Goal: Task Accomplishment & Management: Use online tool/utility

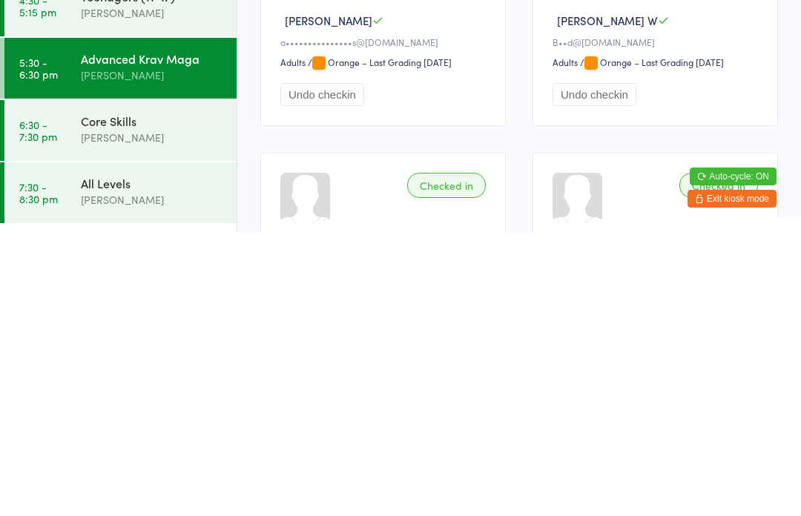
click at [108, 397] on div "Core Skills" at bounding box center [152, 405] width 143 height 16
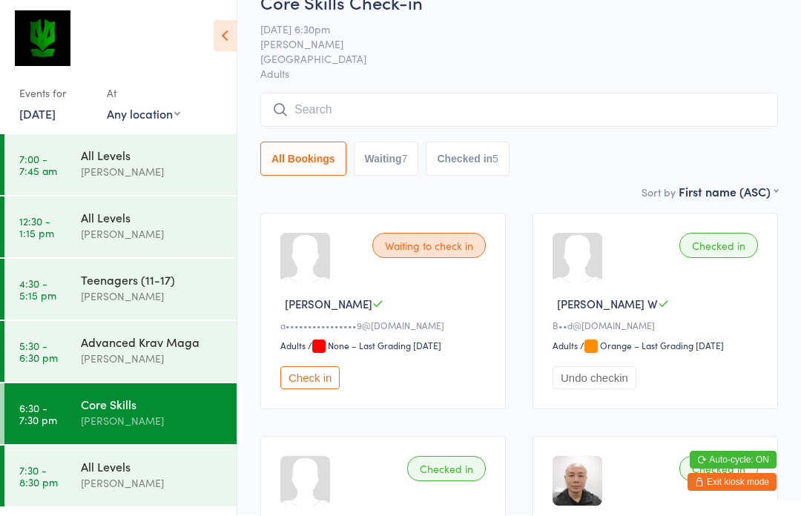
scroll to position [1, 0]
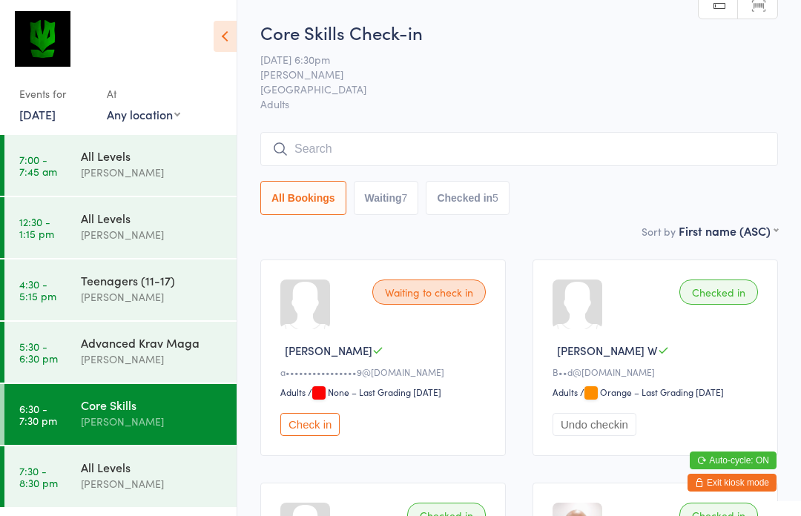
click at [326, 430] on button "Check in" at bounding box center [309, 424] width 59 height 23
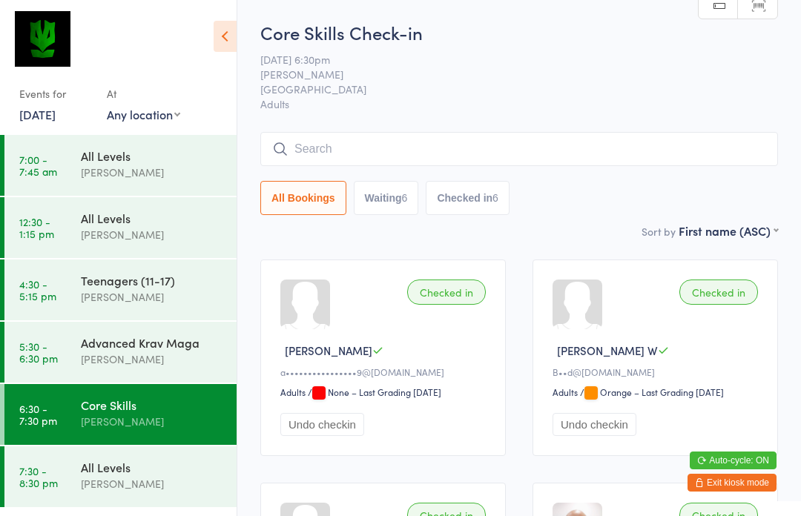
click at [327, 134] on input "search" at bounding box center [519, 149] width 518 height 34
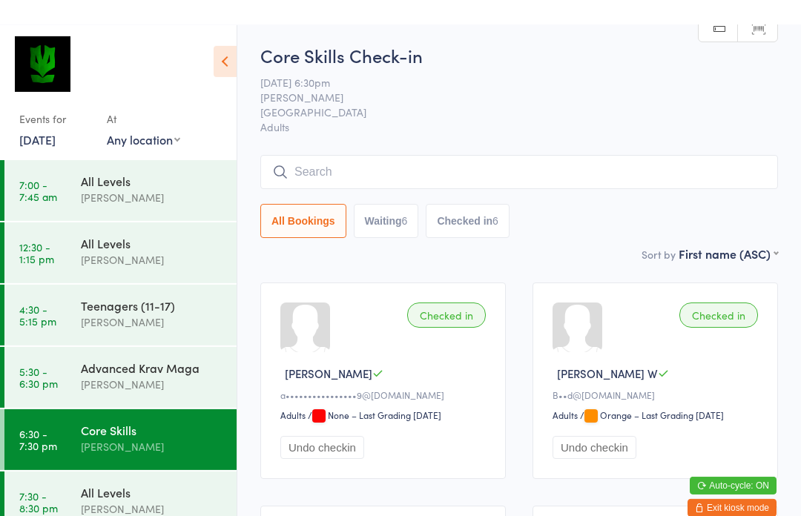
scroll to position [0, 0]
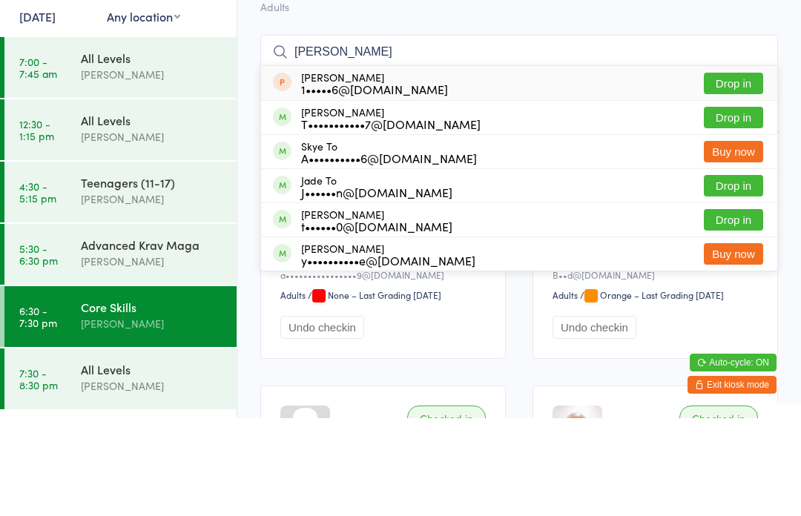
type input "[PERSON_NAME]"
click at [757, 205] on button "Drop in" at bounding box center [733, 216] width 59 height 22
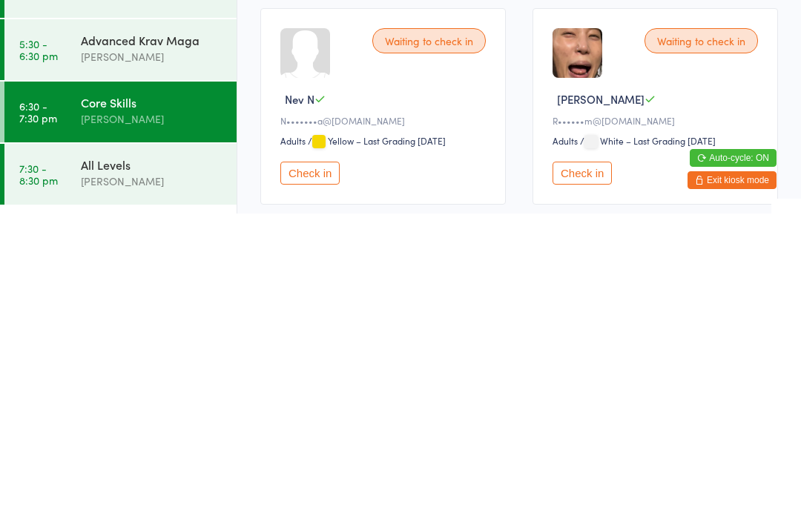
click at [600, 464] on button "Check in" at bounding box center [582, 475] width 59 height 23
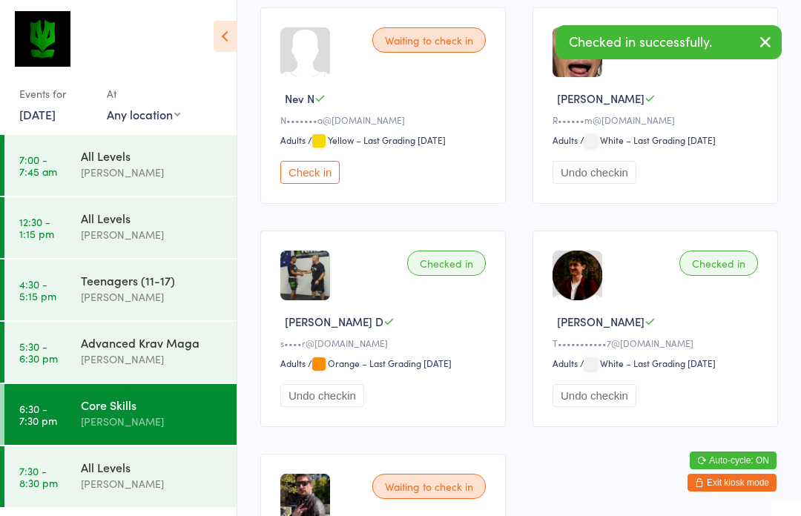
click at [177, 482] on div "[PERSON_NAME]" at bounding box center [152, 484] width 143 height 17
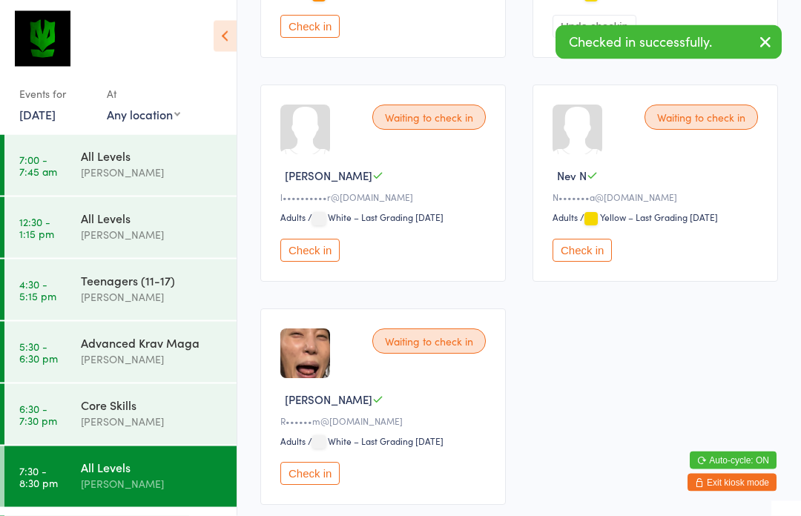
click at [308, 486] on button "Check in" at bounding box center [309, 474] width 59 height 23
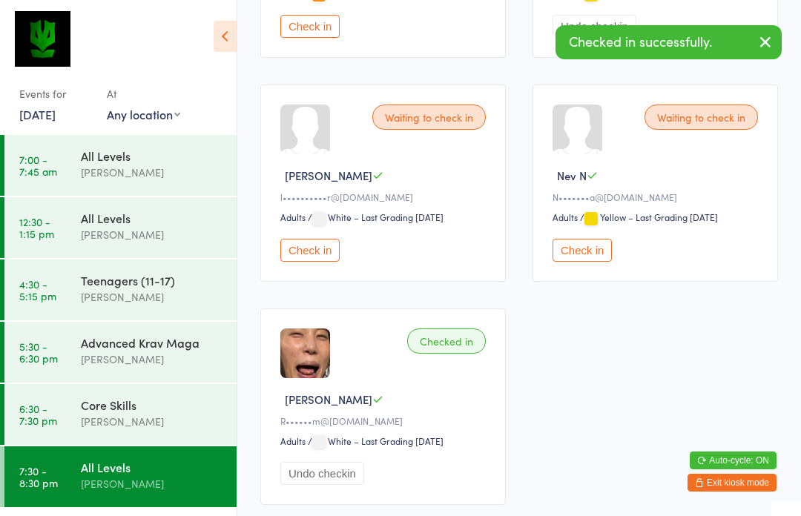
click at [155, 423] on div "[PERSON_NAME]" at bounding box center [152, 421] width 143 height 17
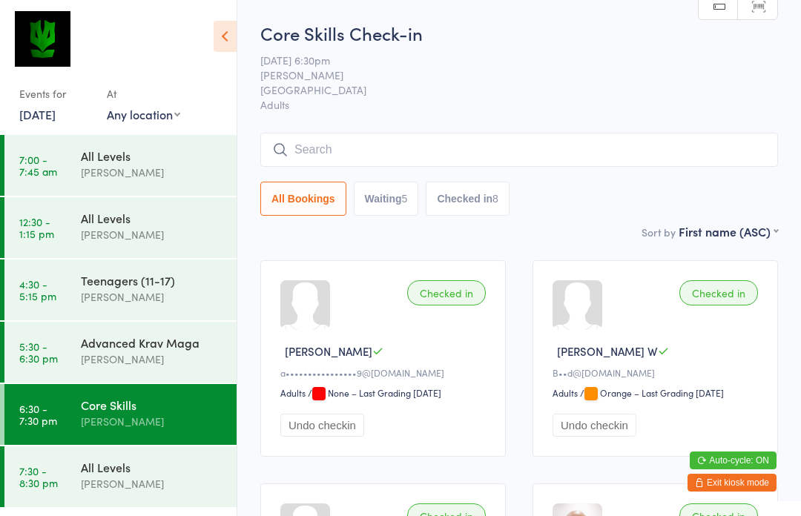
click at [405, 147] on input "search" at bounding box center [519, 150] width 518 height 34
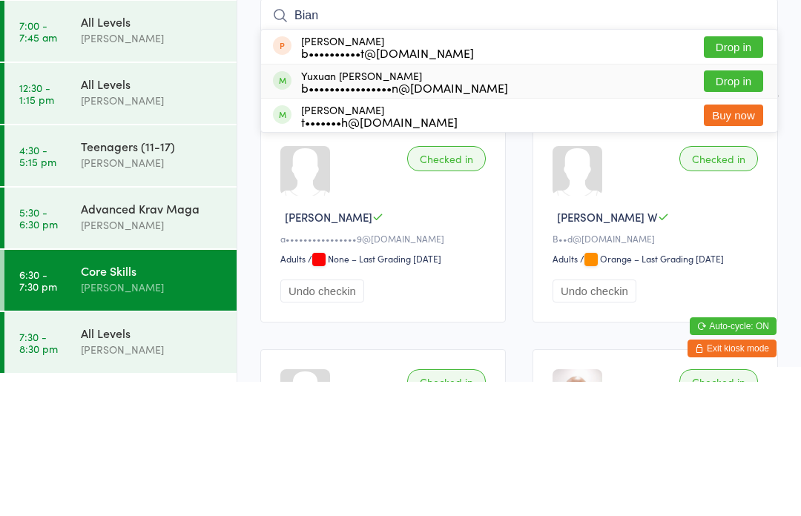
type input "Bian"
click at [450, 216] on div "b••••••••••••••••n@[DOMAIN_NAME]" at bounding box center [404, 222] width 207 height 12
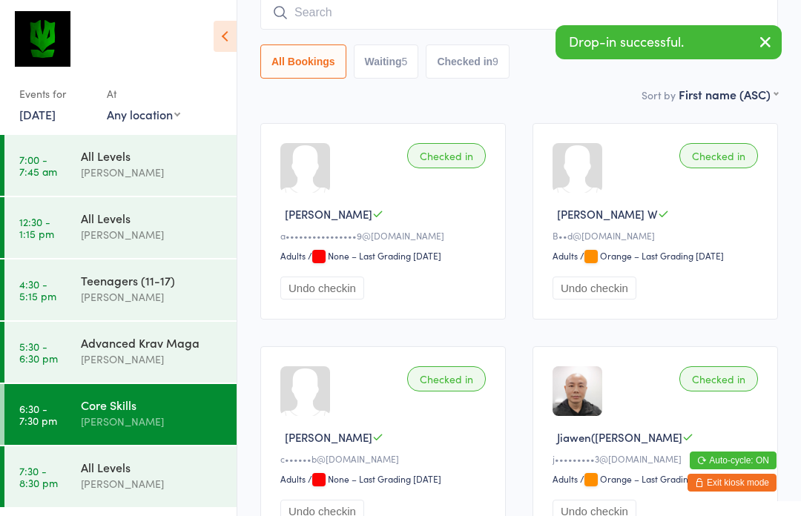
scroll to position [154, 0]
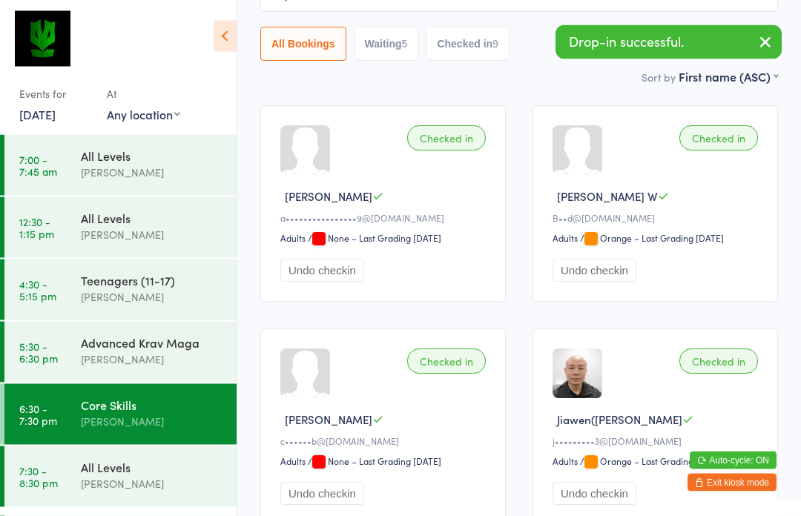
click at [38, 490] on link "7:30 - 8:30 pm All Levels [PERSON_NAME]" at bounding box center [120, 477] width 232 height 61
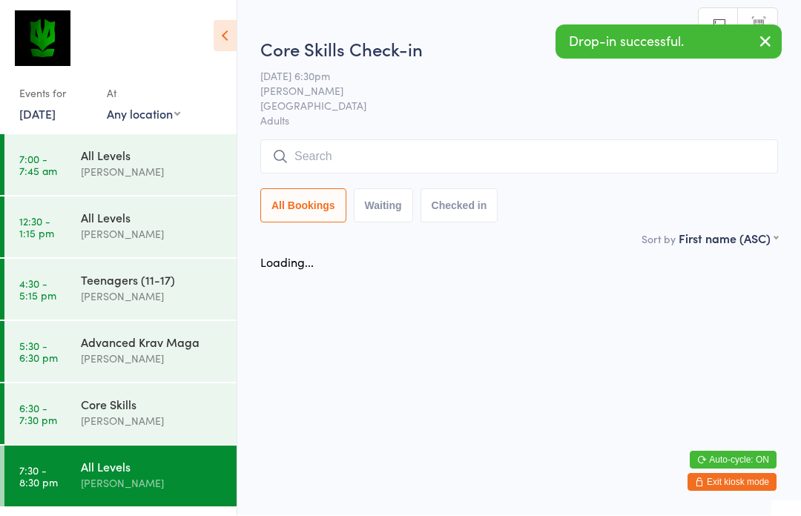
scroll to position [1, 0]
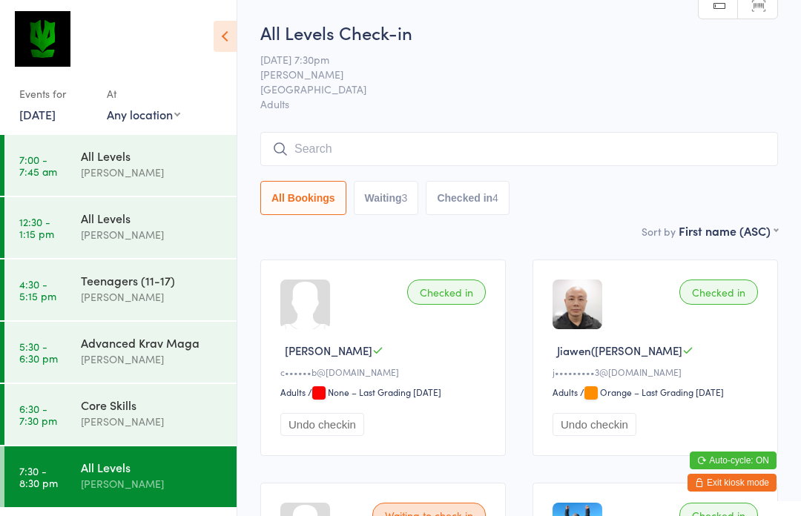
click at [452, 152] on input "search" at bounding box center [519, 149] width 518 height 34
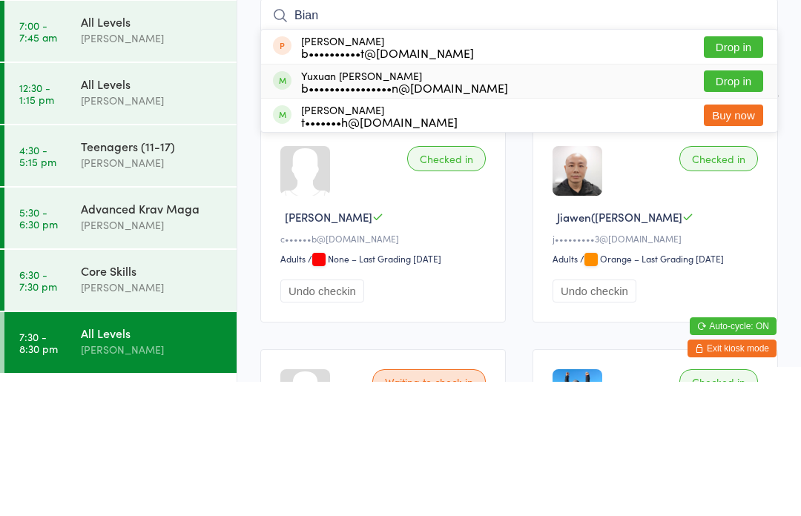
type input "Bian"
click at [442, 216] on div "b••••••••••••••••n@[DOMAIN_NAME]" at bounding box center [404, 222] width 207 height 12
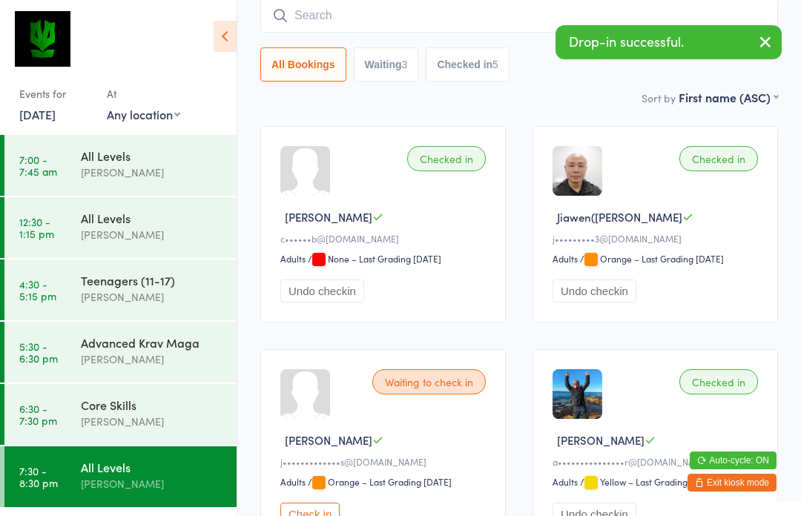
click at [38, 414] on time "6:30 - 7:30 pm" at bounding box center [38, 415] width 38 height 24
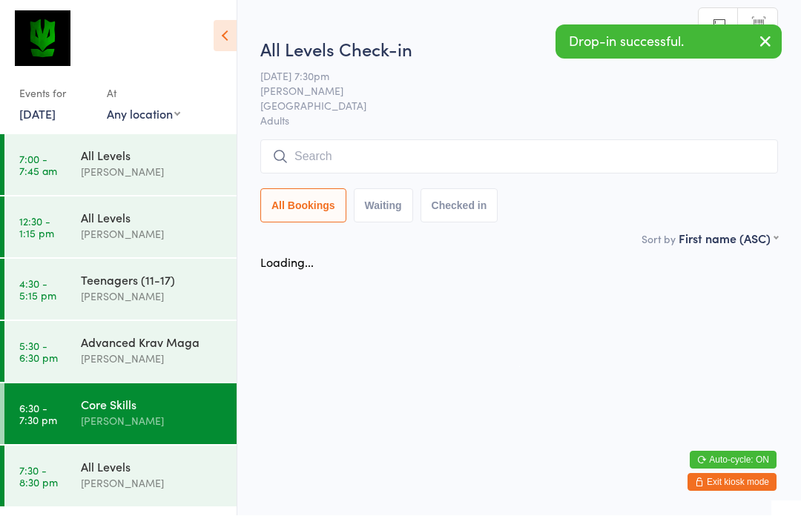
scroll to position [1, 0]
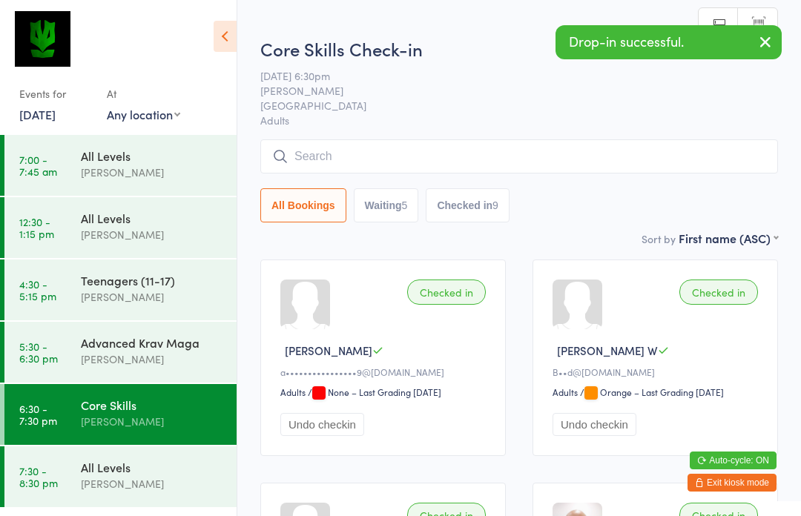
click at [33, 470] on time "7:30 - 8:30 pm" at bounding box center [38, 477] width 39 height 24
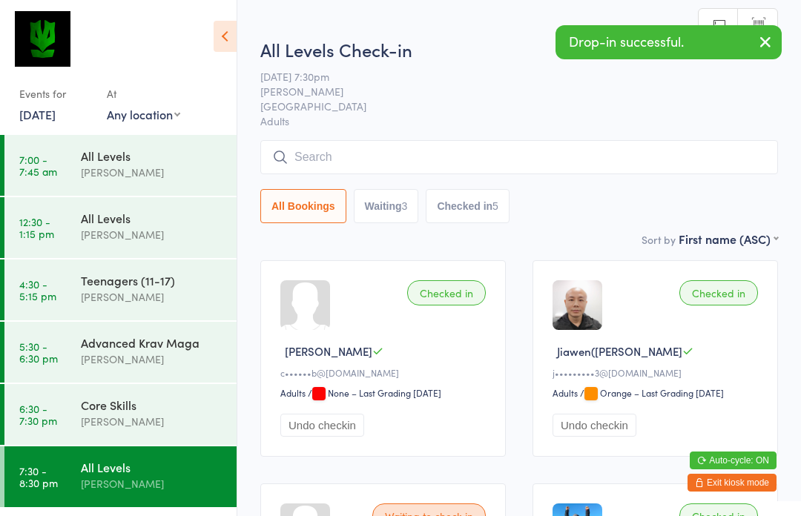
click at [36, 112] on link "[DATE]" at bounding box center [37, 114] width 36 height 16
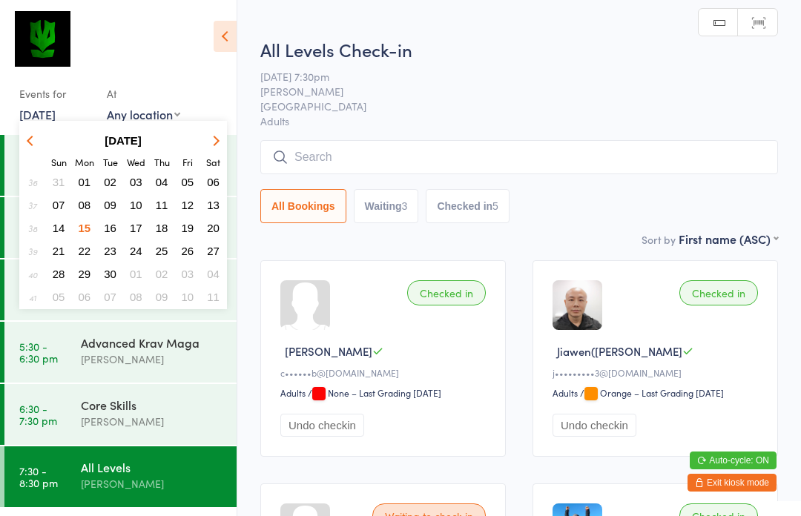
click at [182, 205] on span "12" at bounding box center [188, 205] width 13 height 13
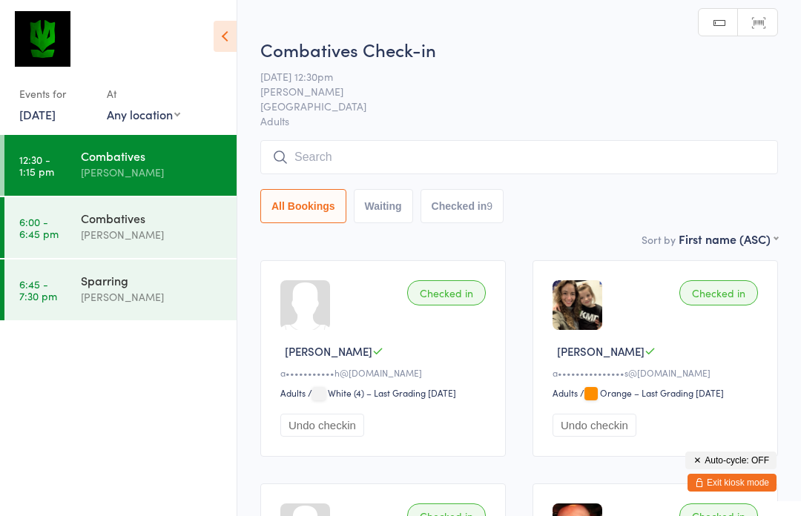
click at [39, 216] on time "6:00 - 6:45 pm" at bounding box center [38, 228] width 39 height 24
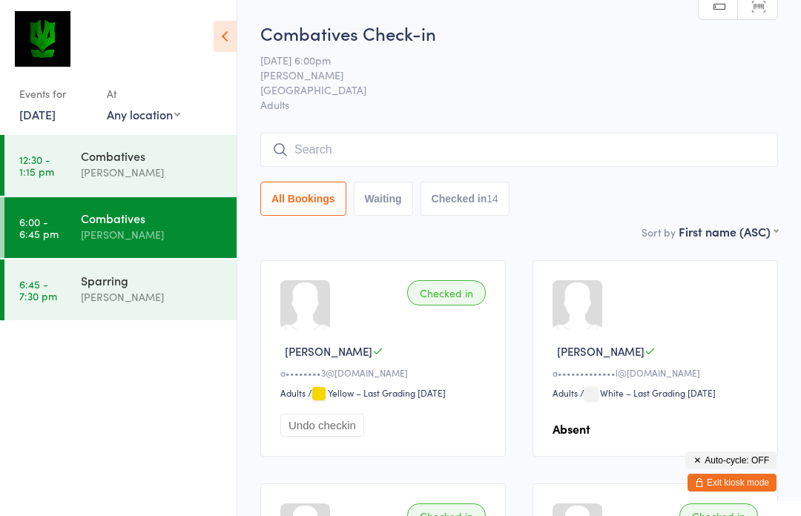
click at [527, 134] on input "search" at bounding box center [519, 150] width 518 height 34
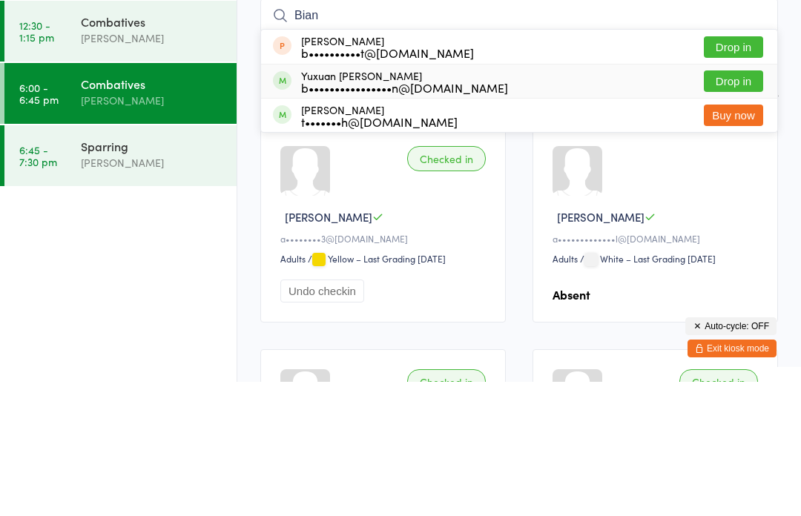
type input "Bian"
click at [453, 199] on div "Yuxuan [PERSON_NAME] b••••••••••••••••n@[DOMAIN_NAME] Drop in" at bounding box center [519, 215] width 516 height 33
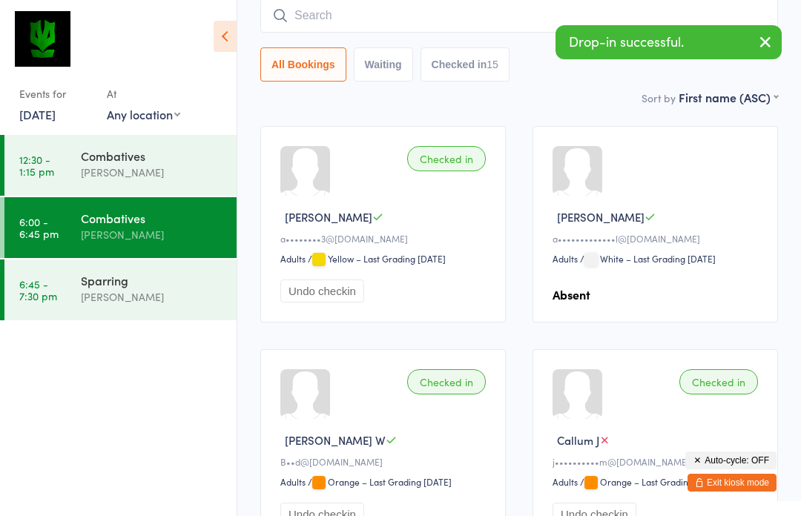
click at [50, 114] on link "[DATE]" at bounding box center [37, 114] width 36 height 16
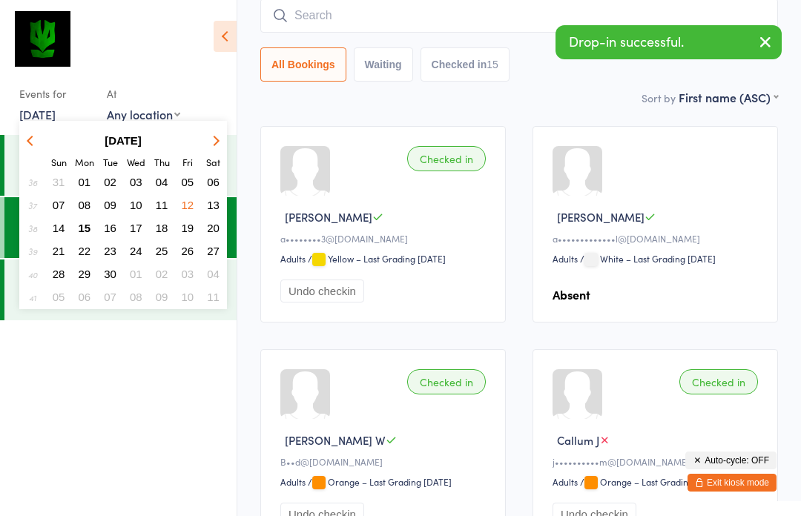
click at [85, 223] on button "15" at bounding box center [84, 228] width 23 height 20
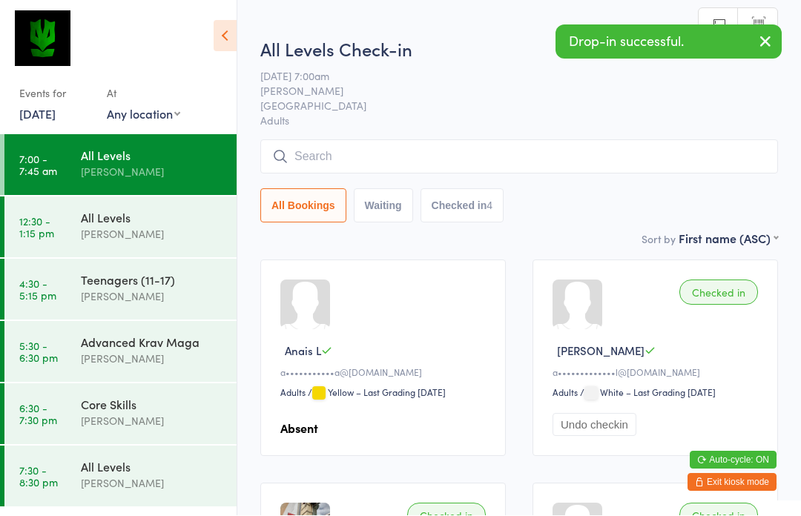
scroll to position [1, 0]
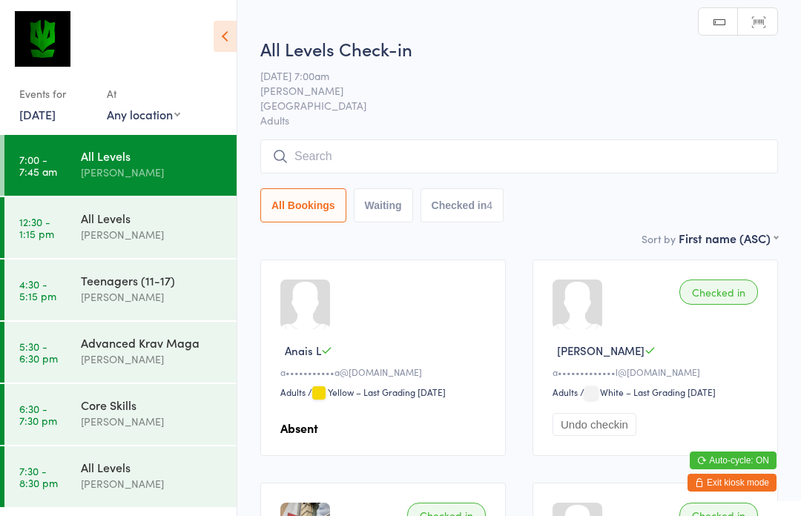
click at [28, 115] on link "[DATE]" at bounding box center [37, 114] width 36 height 16
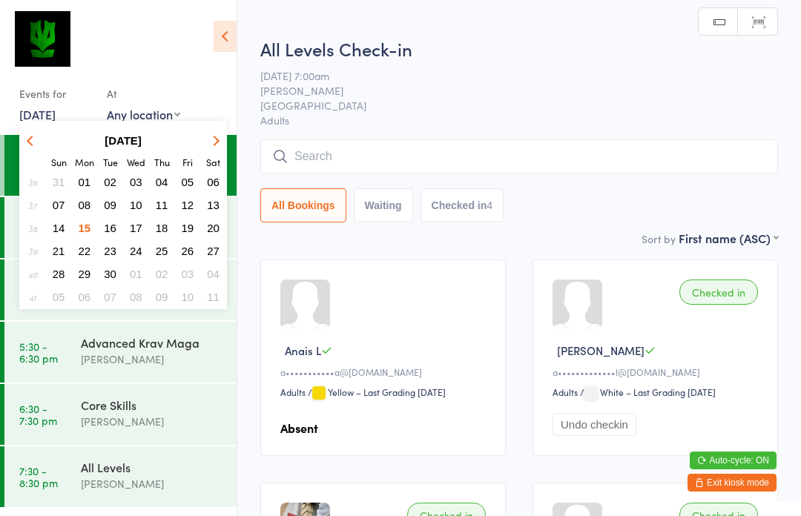
click at [160, 198] on button "11" at bounding box center [162, 205] width 23 height 20
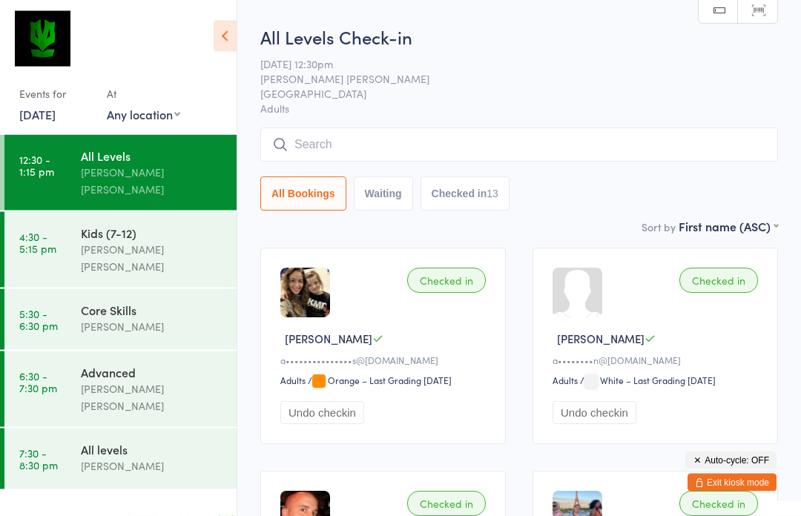
scroll to position [10, 0]
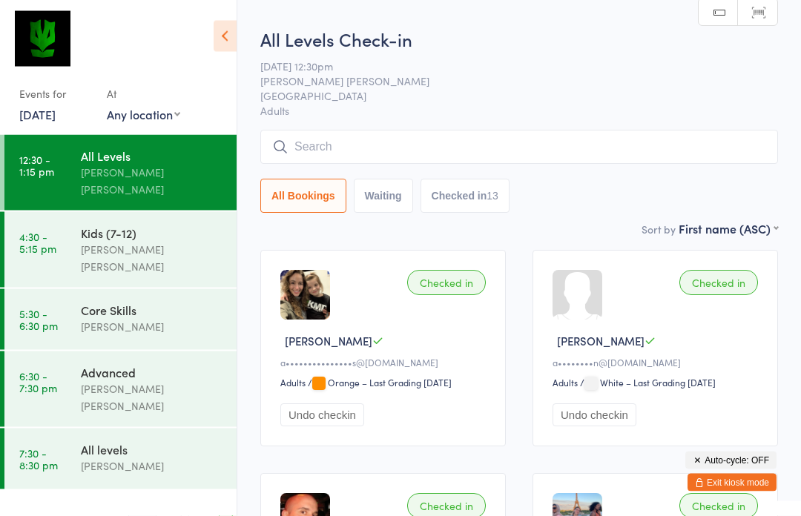
click at [613, 134] on input "search" at bounding box center [519, 148] width 518 height 34
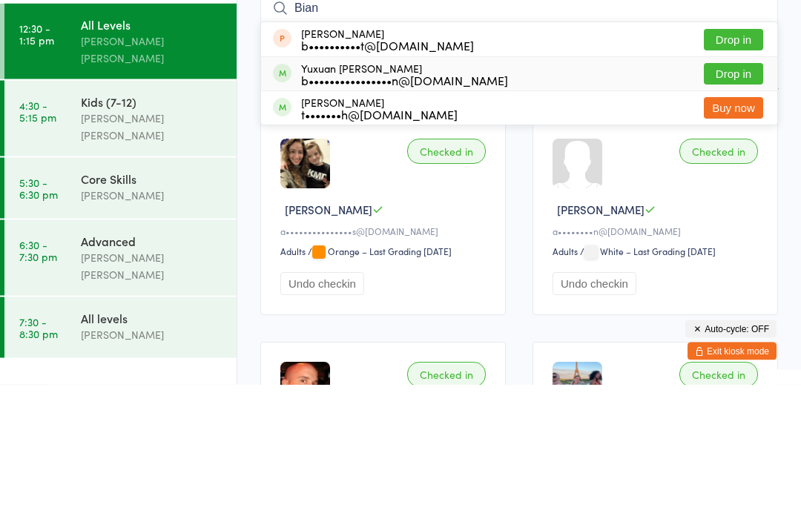
type input "Bian"
click at [478, 189] on div "Yuxuan [PERSON_NAME] b••••••••••••••••n@[DOMAIN_NAME] Drop in" at bounding box center [519, 205] width 516 height 33
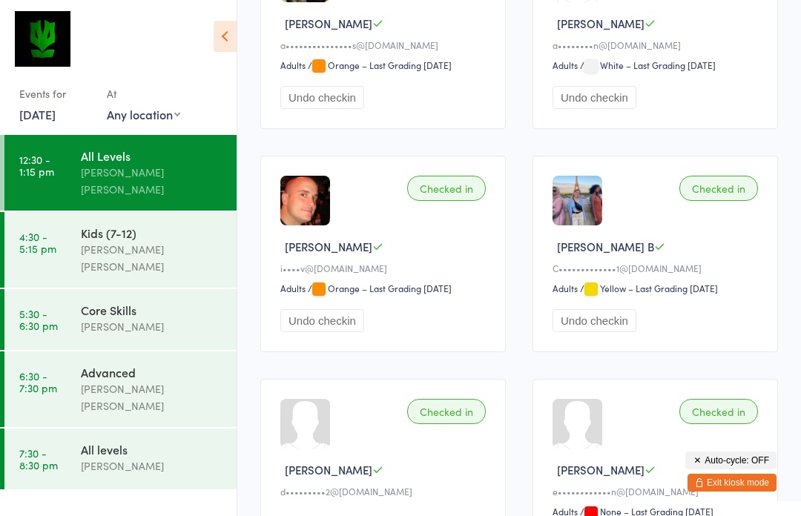
scroll to position [327, 0]
click at [50, 108] on link "[DATE]" at bounding box center [37, 114] width 36 height 16
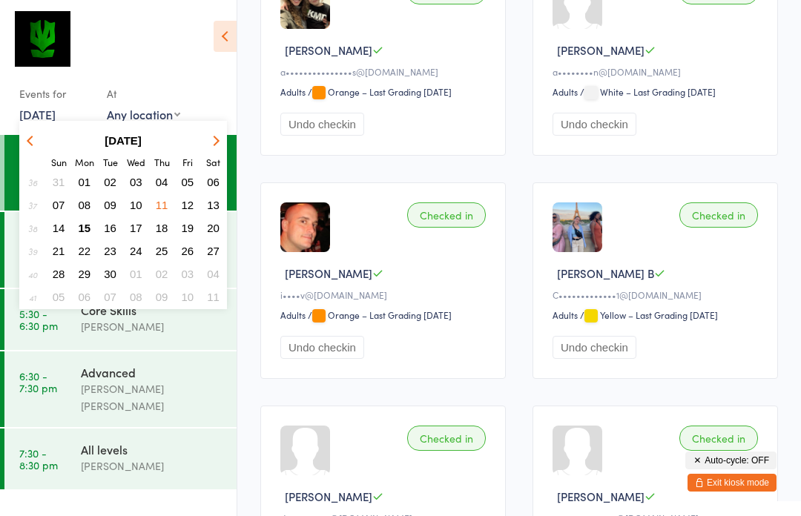
scroll to position [299, 0]
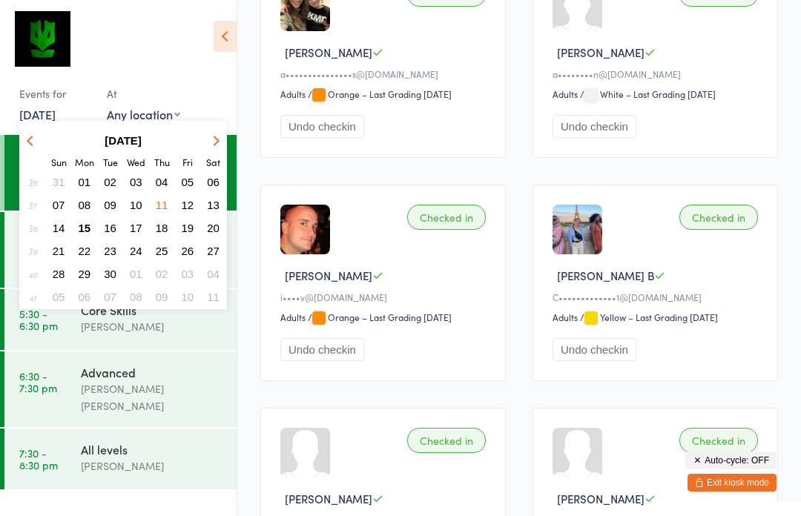
click at [87, 227] on span "15" at bounding box center [85, 228] width 13 height 13
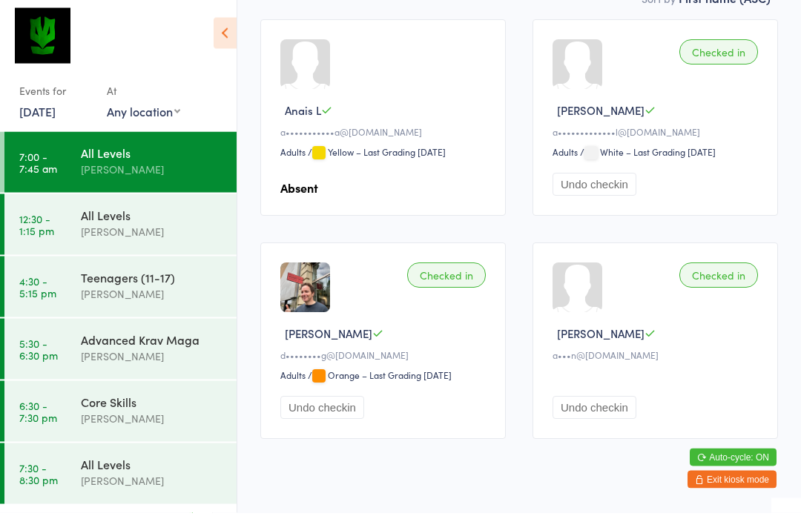
scroll to position [237, 0]
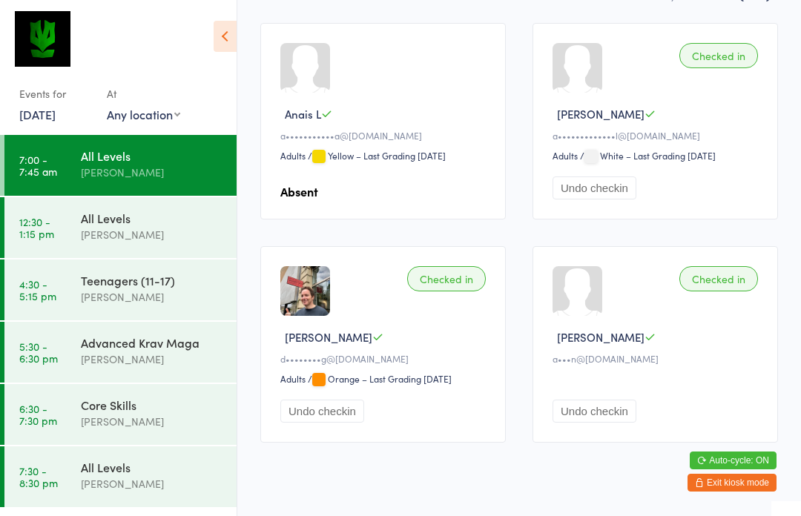
click at [74, 403] on link "6:30 - 7:30 pm Core Skills [PERSON_NAME]" at bounding box center [120, 414] width 232 height 61
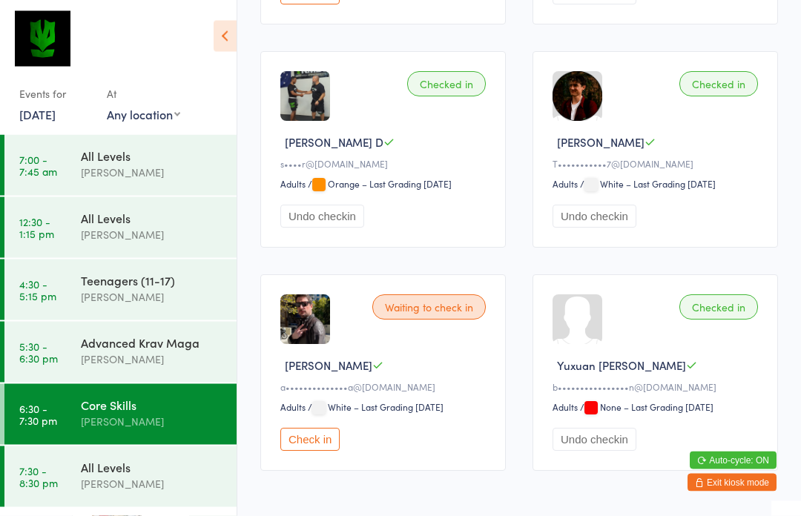
scroll to position [1336, 0]
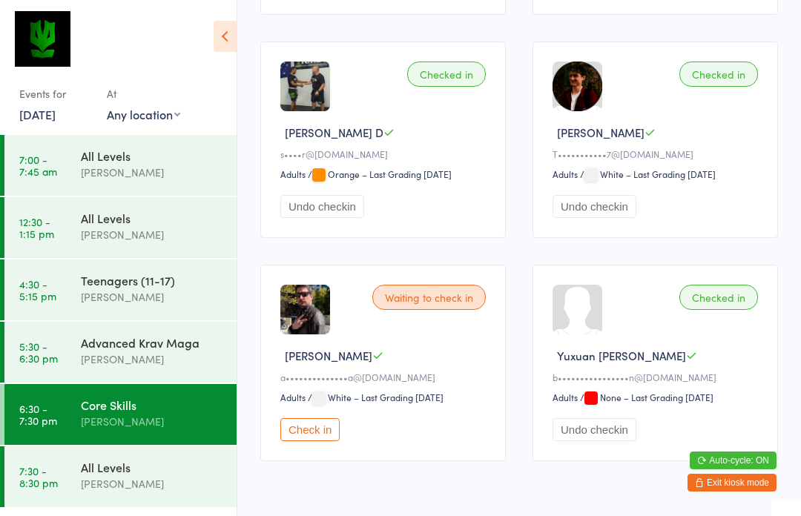
click at [43, 475] on time "7:30 - 8:30 pm" at bounding box center [38, 477] width 39 height 24
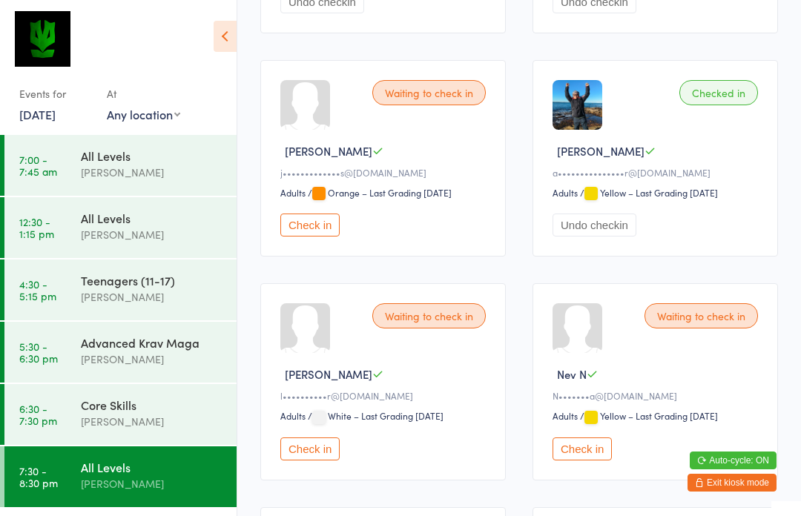
scroll to position [692, 0]
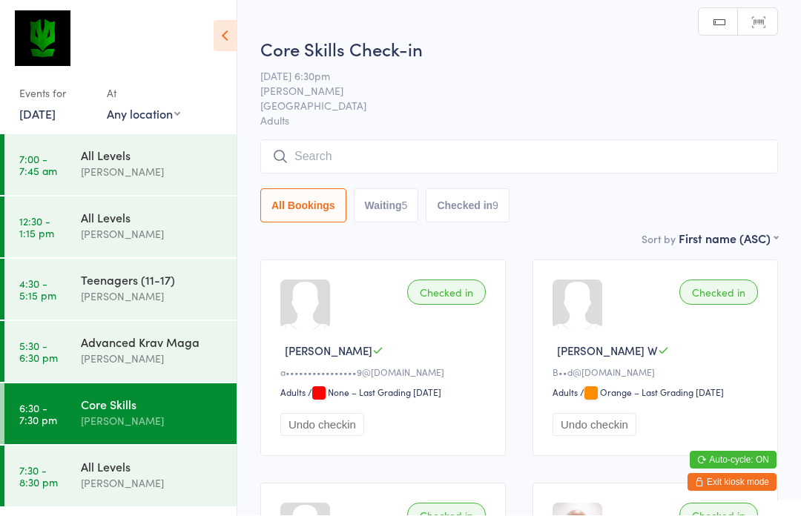
scroll to position [1, 0]
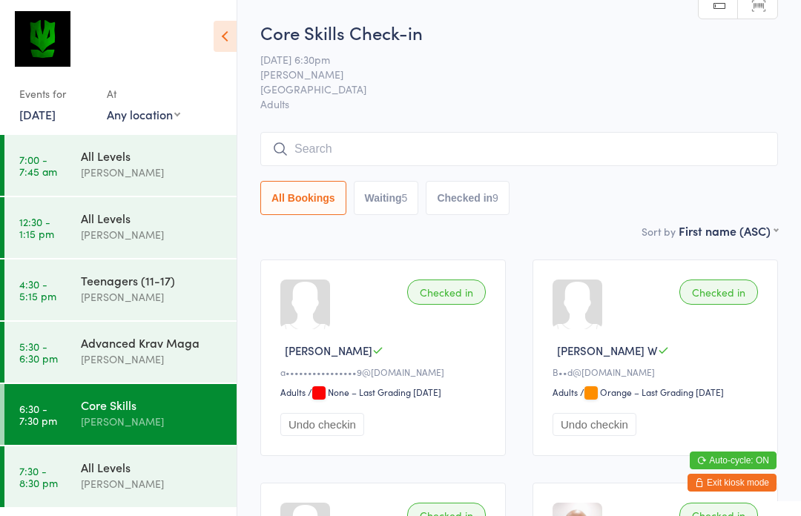
click at [384, 205] on button "Waiting 5" at bounding box center [386, 198] width 65 height 34
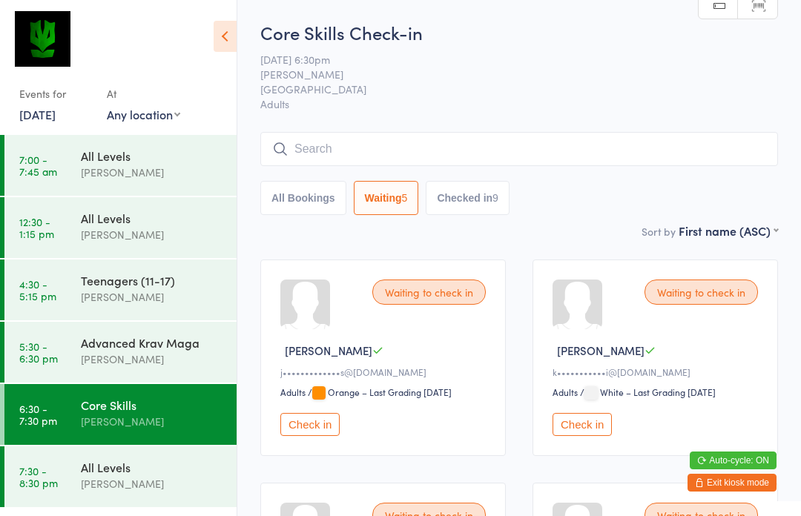
click at [290, 210] on button "All Bookings" at bounding box center [303, 198] width 86 height 34
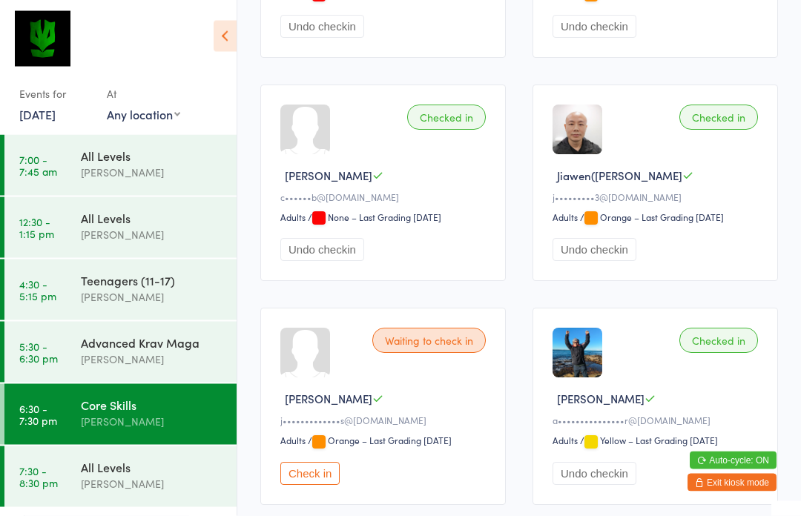
scroll to position [0, 0]
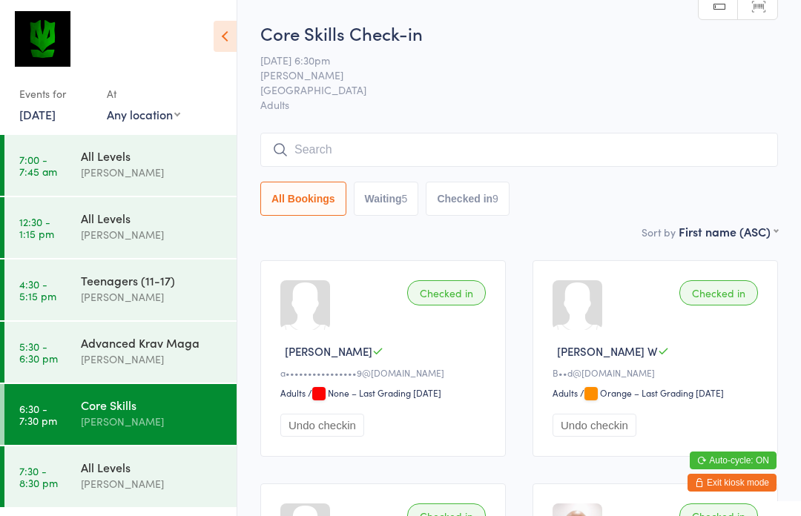
click at [377, 203] on button "Waiting 5" at bounding box center [386, 199] width 65 height 34
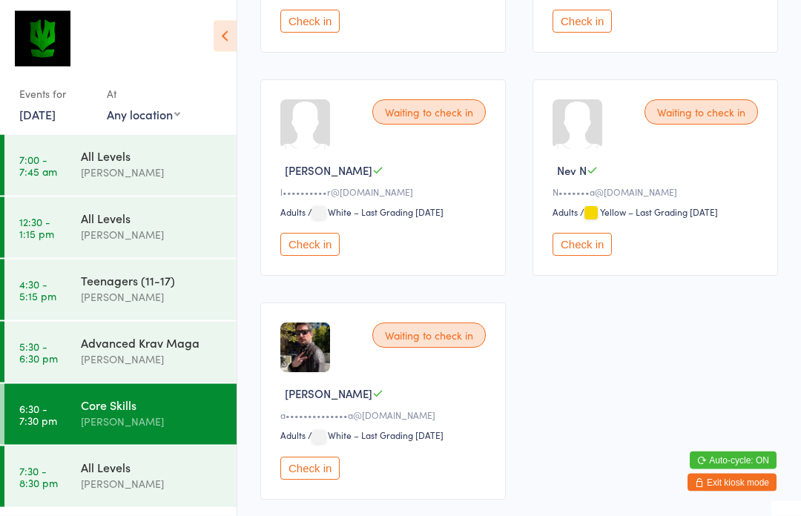
scroll to position [404, 0]
click at [306, 479] on button "Check in" at bounding box center [309, 467] width 59 height 23
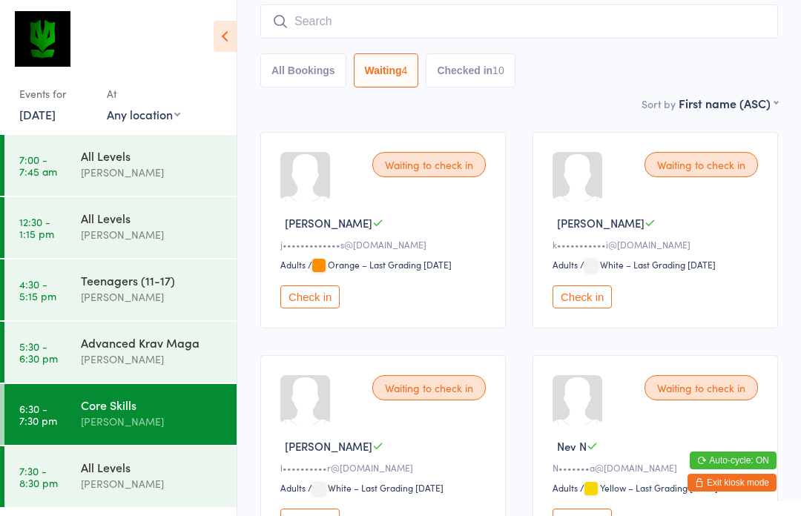
scroll to position [0, 0]
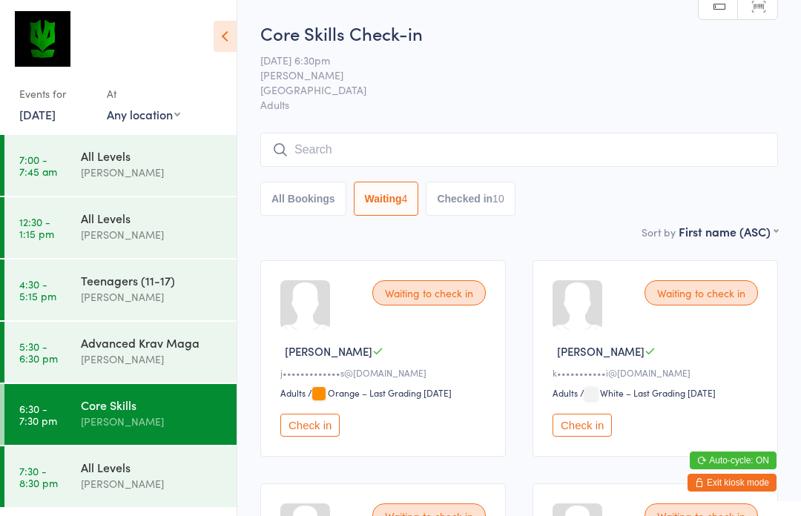
click at [593, 159] on input "search" at bounding box center [519, 150] width 518 height 34
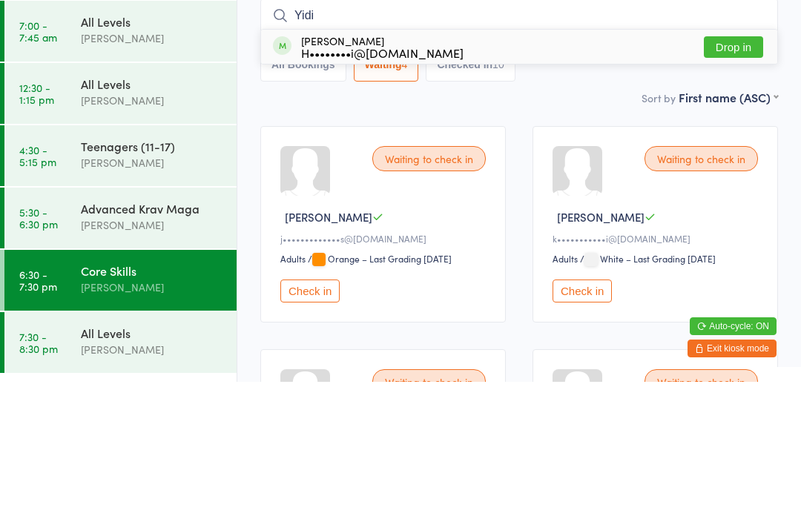
type input "Yidi"
click at [746, 171] on button "Drop in" at bounding box center [733, 182] width 59 height 22
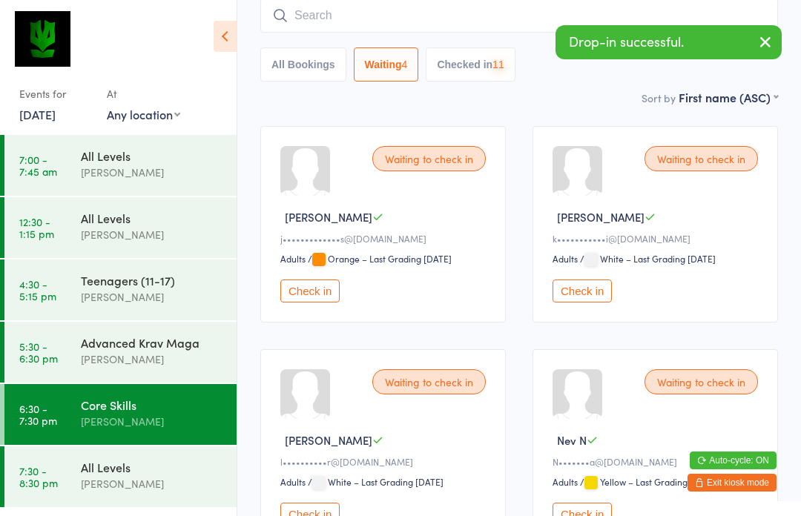
click at [182, 481] on div "[PERSON_NAME]" at bounding box center [152, 484] width 143 height 17
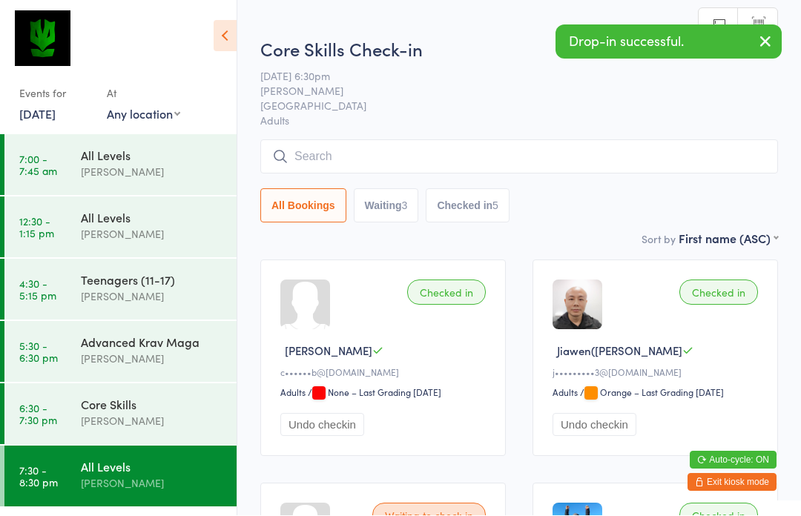
scroll to position [1, 0]
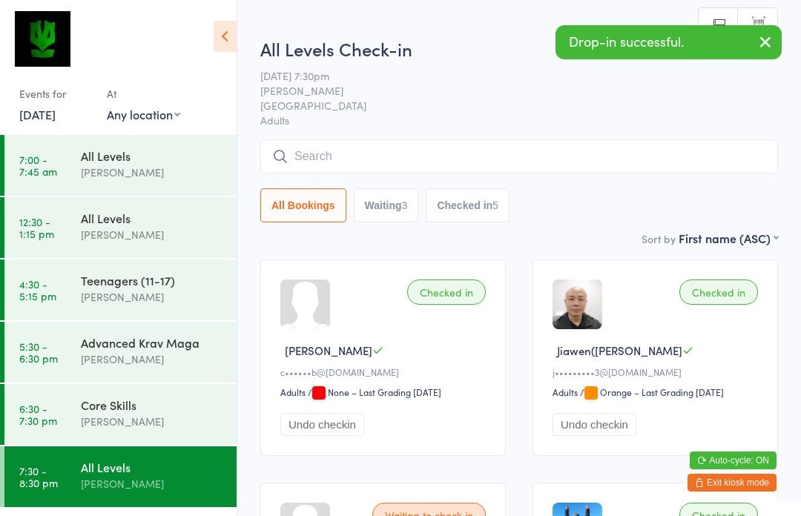
click at [499, 165] on input "search" at bounding box center [519, 156] width 518 height 34
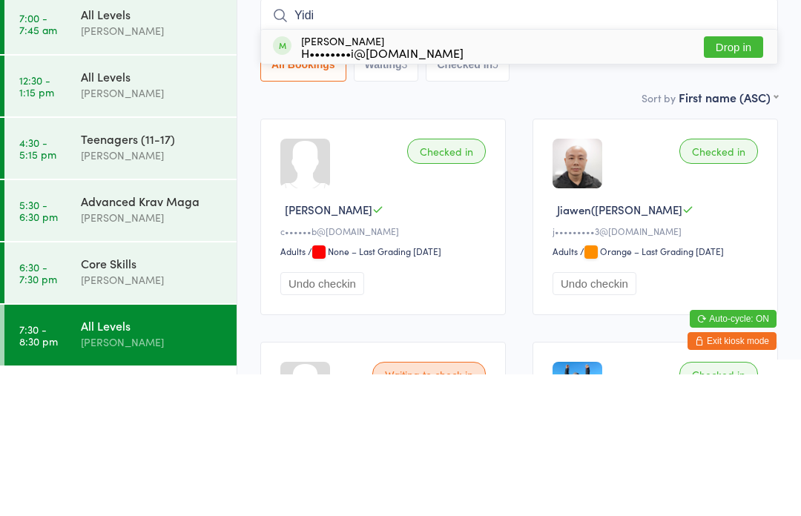
type input "Yidi"
click at [745, 178] on button "Drop in" at bounding box center [733, 189] width 59 height 22
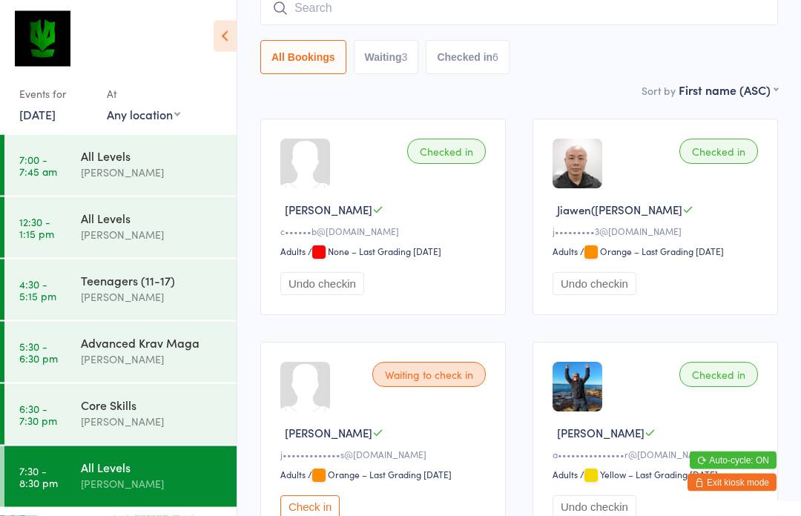
scroll to position [142, 0]
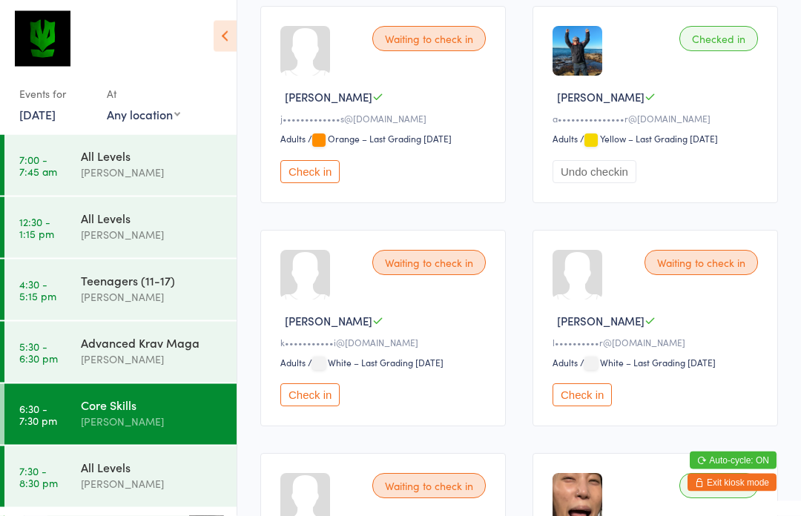
scroll to position [701, 0]
click at [309, 407] on button "Check in" at bounding box center [309, 395] width 59 height 23
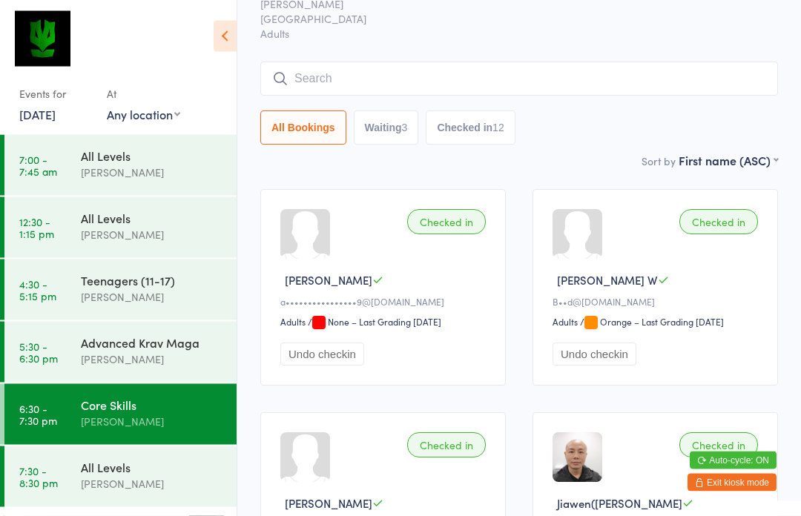
scroll to position [0, 0]
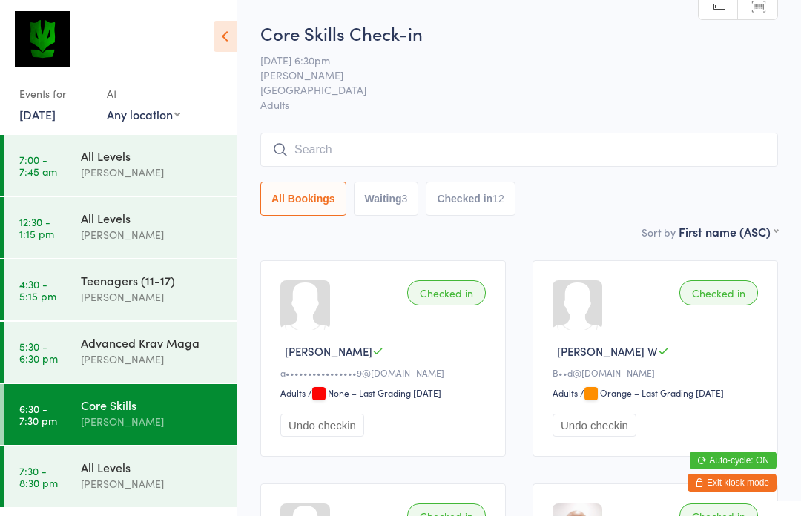
click at [454, 154] on input "search" at bounding box center [519, 150] width 518 height 34
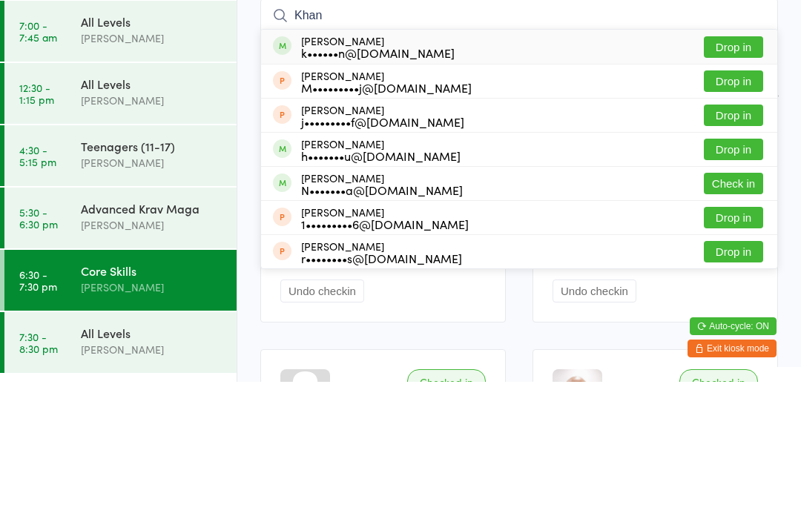
type input "Khan"
click at [741, 171] on button "Drop in" at bounding box center [733, 182] width 59 height 22
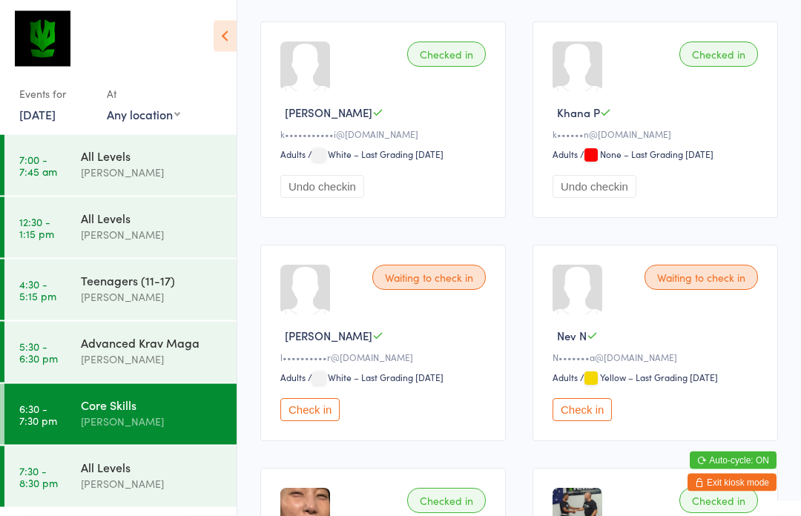
scroll to position [909, 0]
click at [592, 421] on button "Check in" at bounding box center [582, 409] width 59 height 23
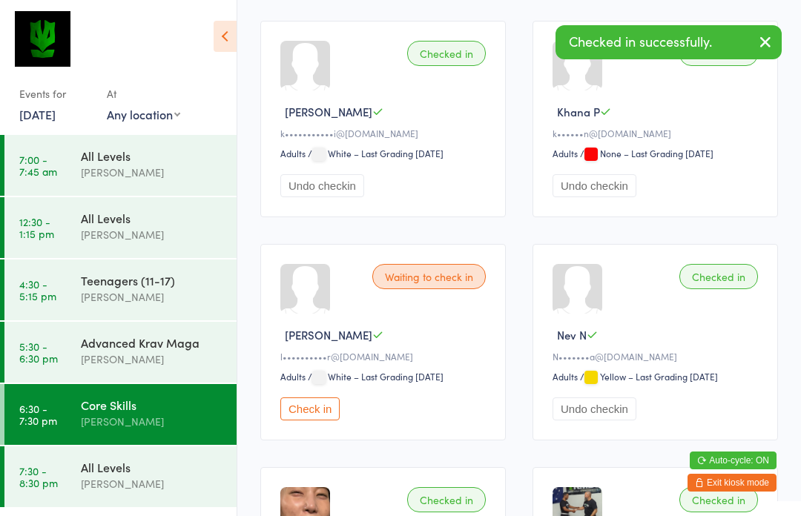
click at [135, 464] on div "All Levels" at bounding box center [152, 467] width 143 height 16
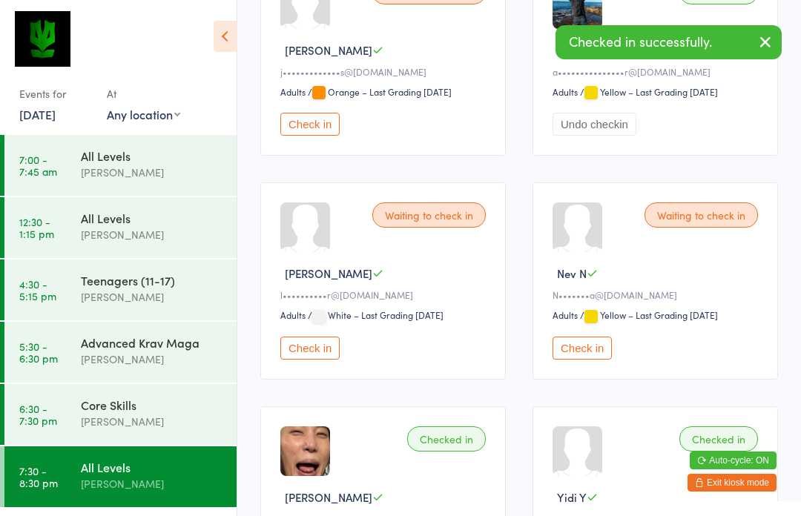
scroll to position [532, 0]
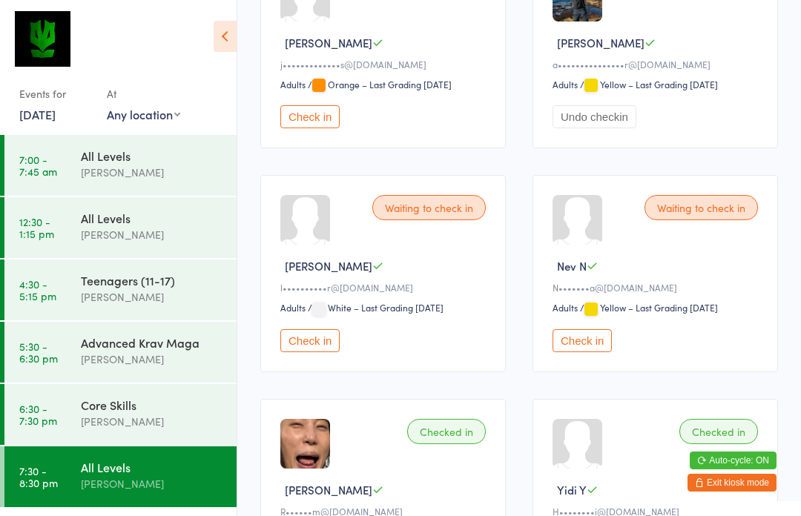
click at [579, 347] on button "Check in" at bounding box center [582, 340] width 59 height 23
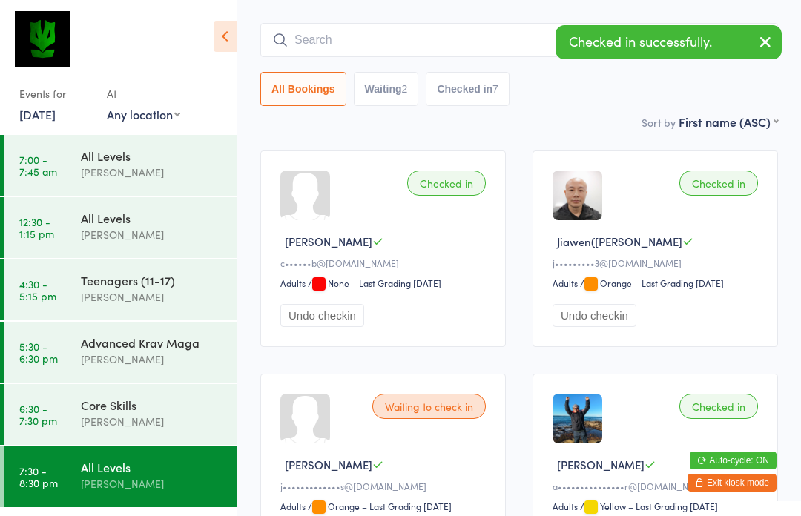
scroll to position [116, 0]
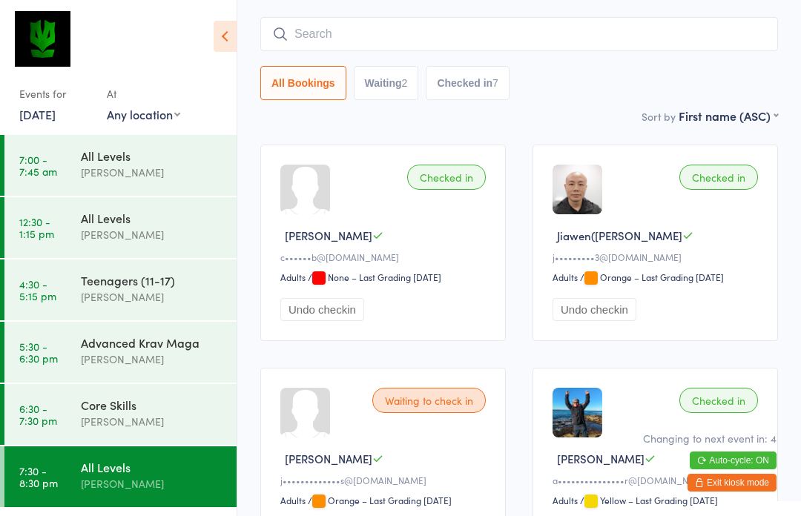
click at [174, 411] on div "Core Skills" at bounding box center [152, 405] width 143 height 16
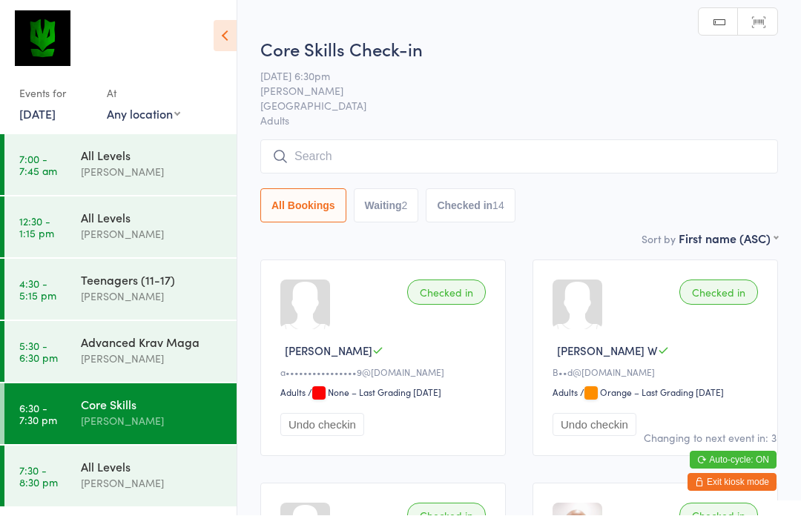
scroll to position [1, 0]
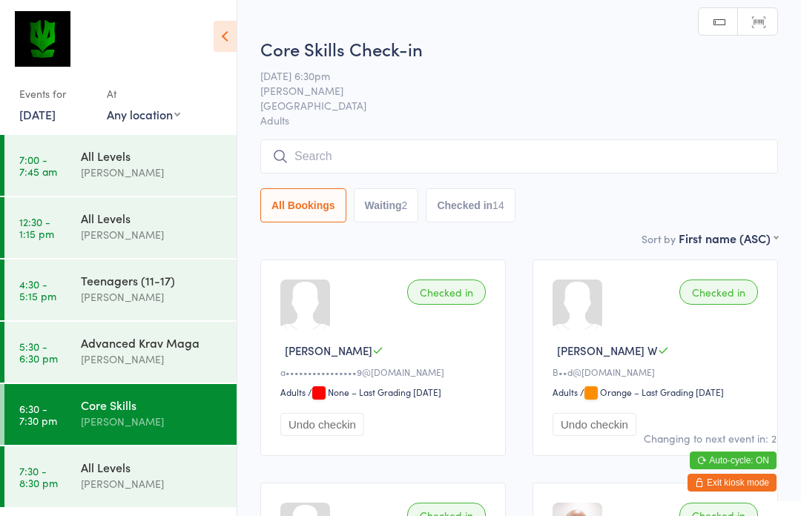
click at [334, 158] on input "search" at bounding box center [519, 156] width 518 height 34
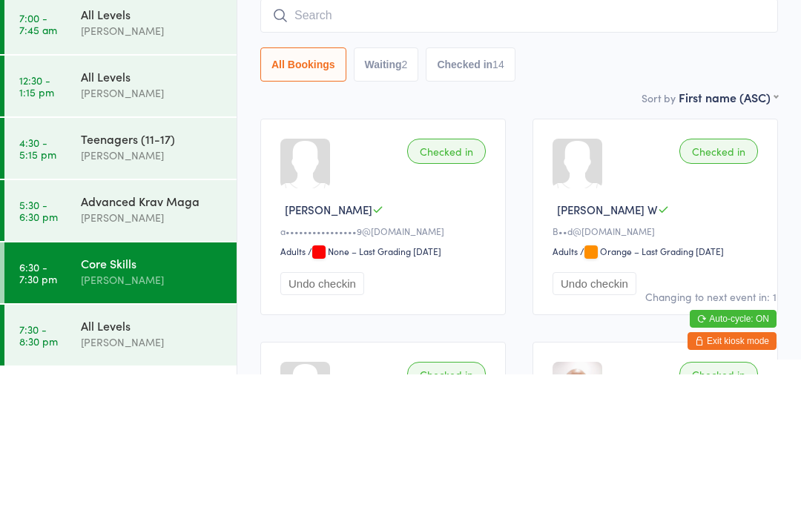
type input "V"
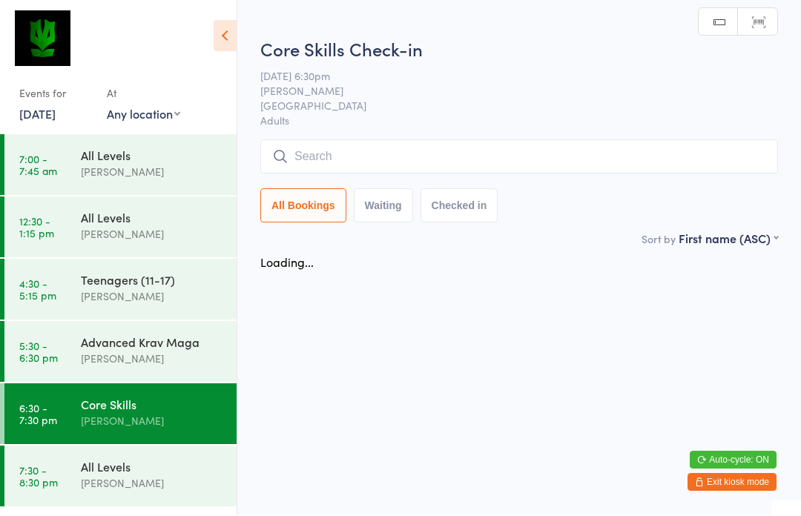
click at [772, 278] on div "Loading..." at bounding box center [519, 262] width 545 height 31
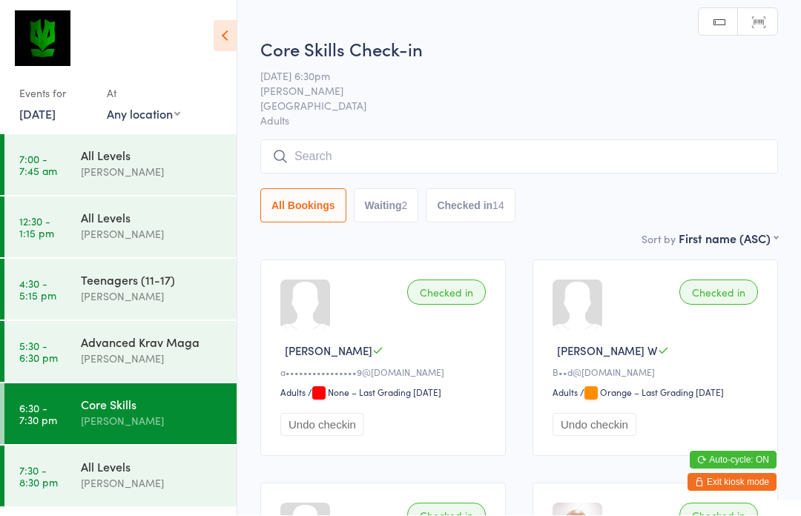
scroll to position [1, 0]
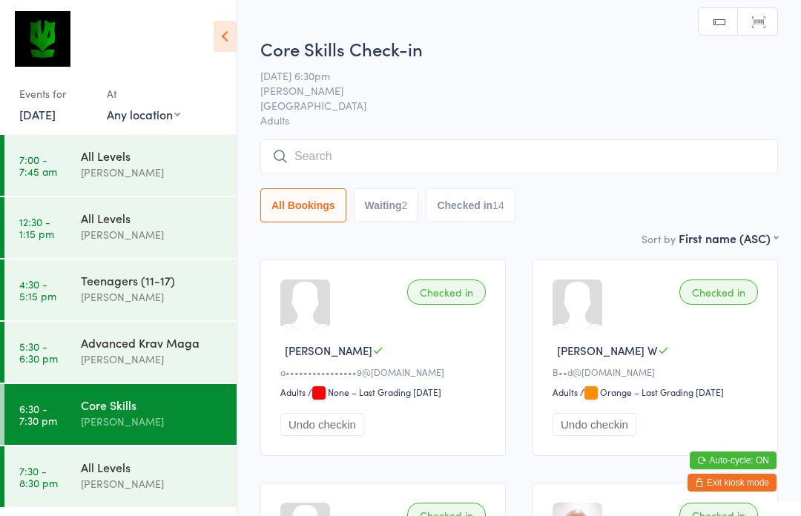
click at [343, 168] on input "search" at bounding box center [519, 156] width 518 height 34
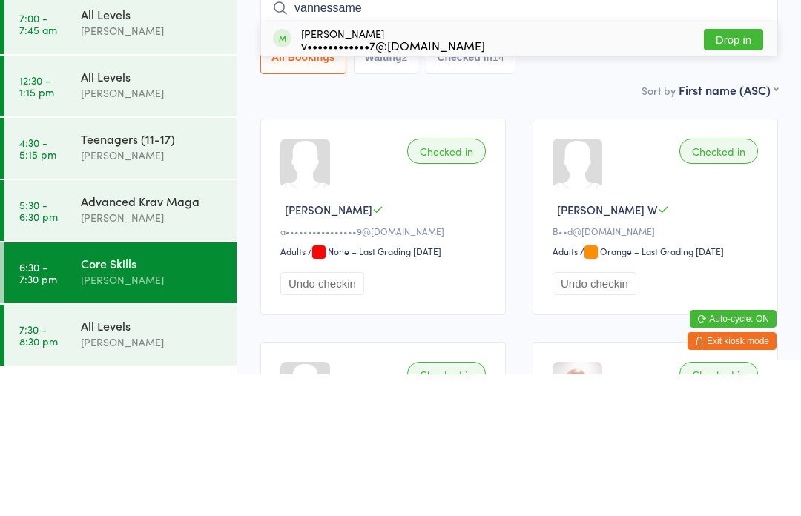
type input "vannessame"
click at [737, 171] on button "Drop in" at bounding box center [733, 182] width 59 height 22
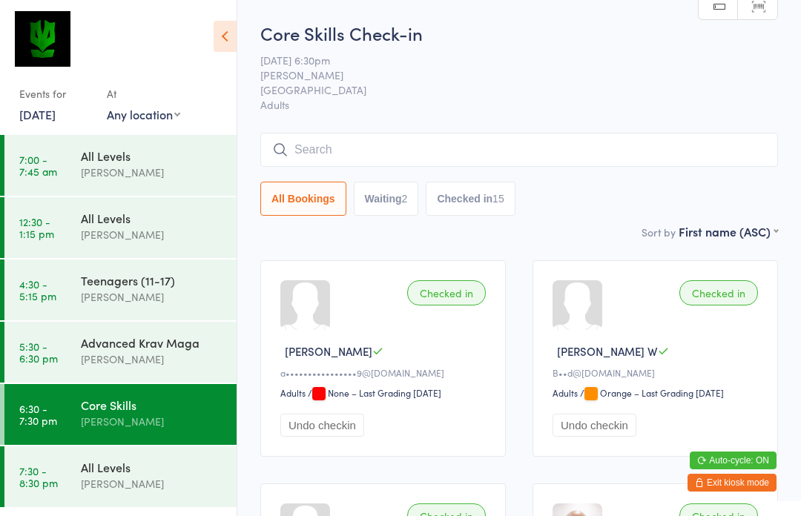
click at [557, 157] on input "search" at bounding box center [519, 150] width 518 height 34
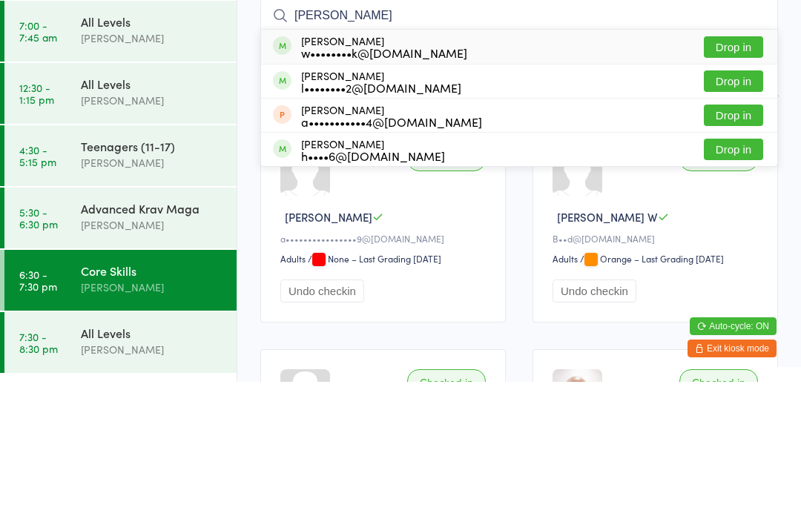
type input "[PERSON_NAME]"
click at [749, 205] on button "Drop in" at bounding box center [733, 216] width 59 height 22
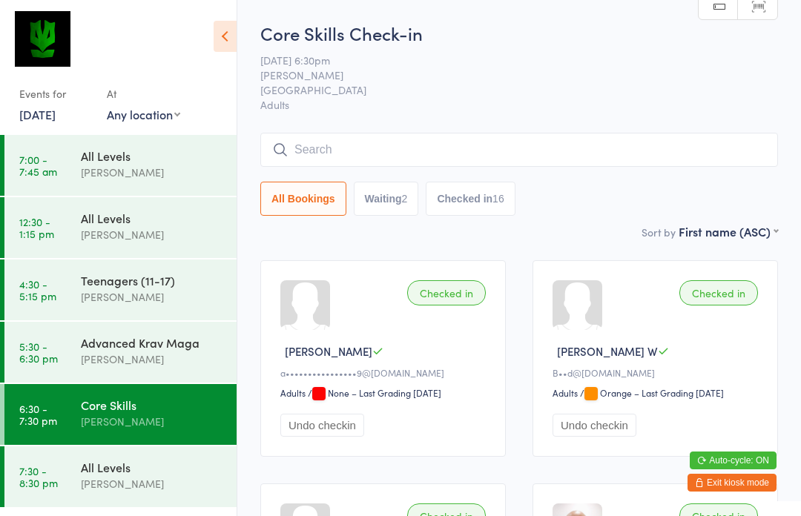
click at [404, 151] on input "search" at bounding box center [519, 150] width 518 height 34
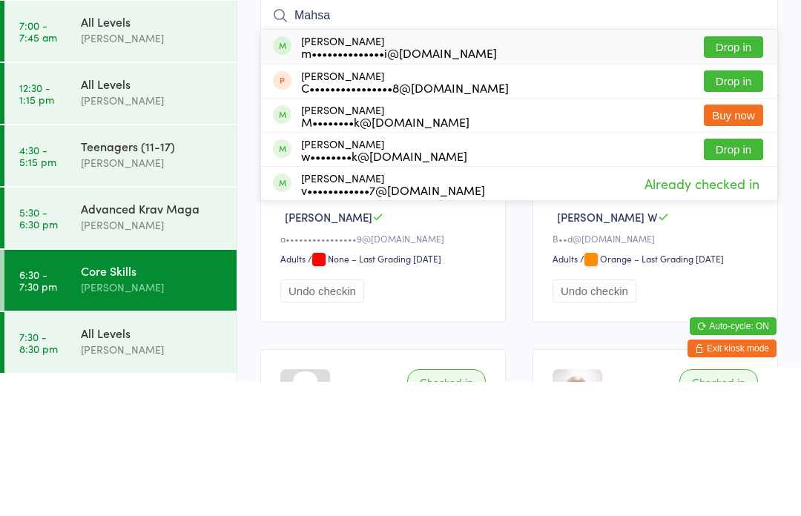
type input "Mahsa"
click at [393, 169] on div "[PERSON_NAME] m••••••••••••••i@[DOMAIN_NAME]" at bounding box center [399, 181] width 196 height 24
type input "M"
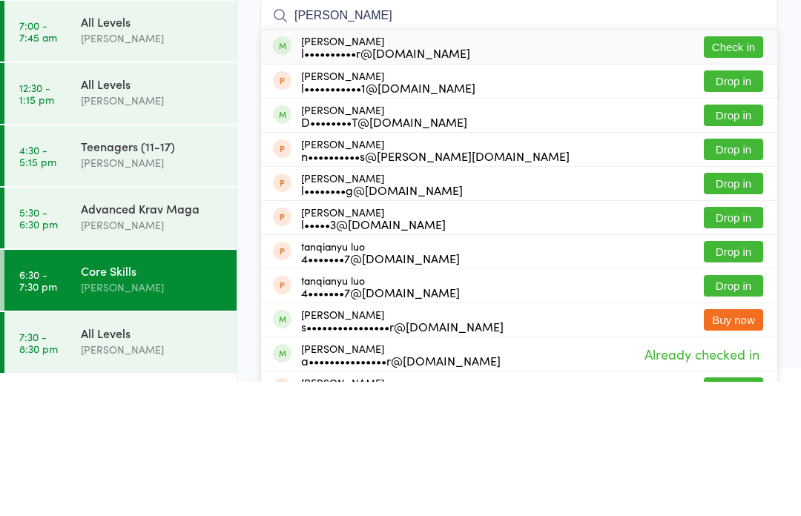
type input "[PERSON_NAME]"
click at [751, 171] on button "Check in" at bounding box center [733, 182] width 59 height 22
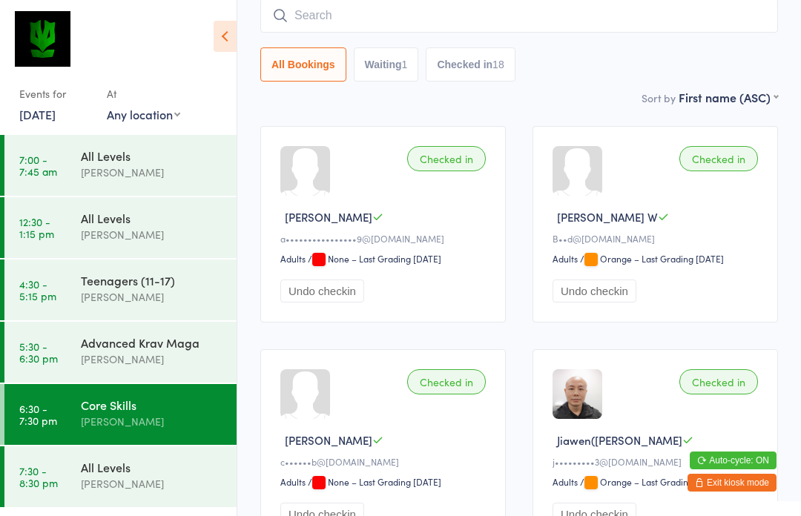
click at [602, 16] on input "search" at bounding box center [519, 16] width 518 height 34
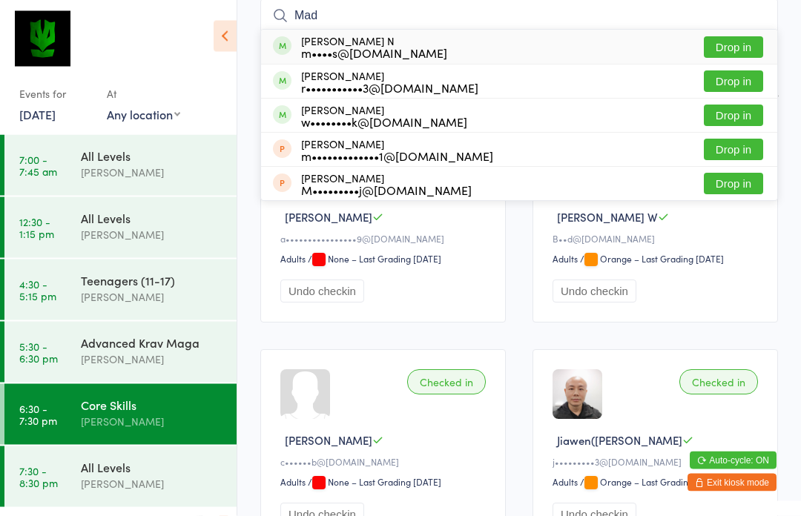
type input "Mad"
click at [731, 50] on button "Drop in" at bounding box center [733, 48] width 59 height 22
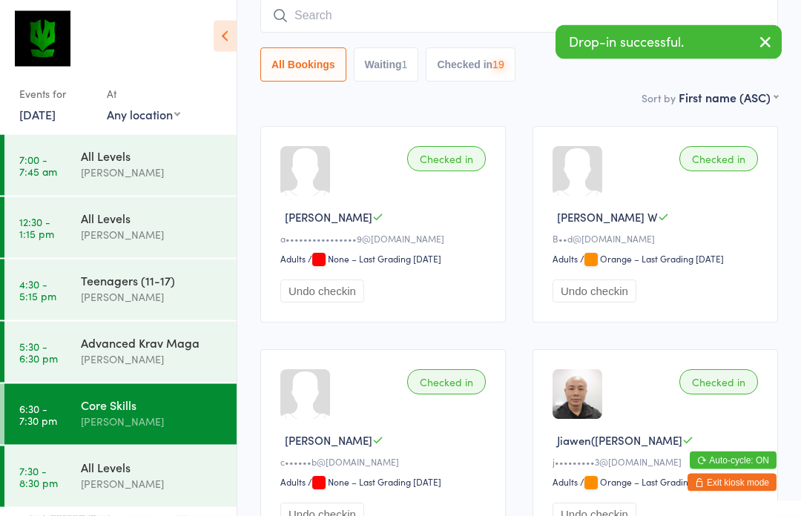
scroll to position [134, 0]
